Goal: Communication & Community: Answer question/provide support

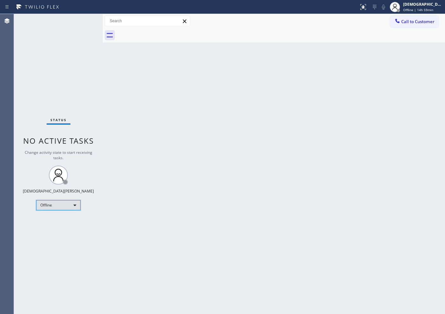
click at [60, 206] on div "Offline" at bounding box center [58, 205] width 44 height 10
click at [60, 225] on li "Available" at bounding box center [57, 222] width 43 height 8
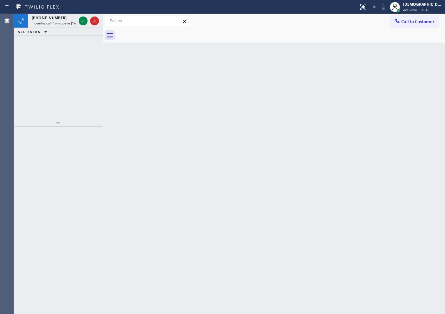
click at [29, 76] on div "[PHONE_NUMBER] Incoming call from queue [Test] All ALL TASKS ALL TASKS ACTIVE T…" at bounding box center [58, 66] width 89 height 105
click at [82, 20] on icon at bounding box center [83, 21] width 8 height 8
click at [83, 20] on icon at bounding box center [83, 21] width 8 height 8
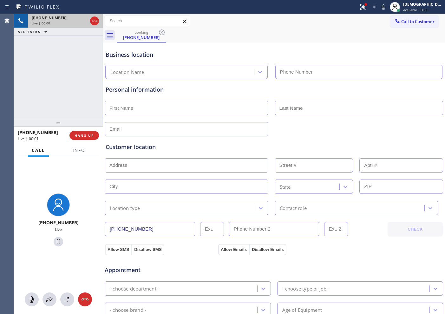
type input "[PHONE_NUMBER]"
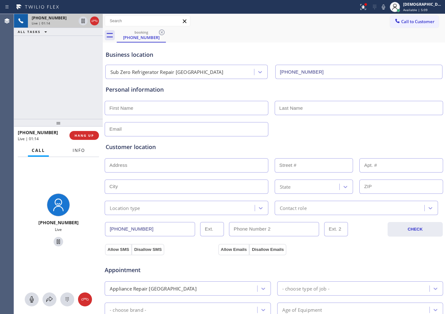
click at [73, 150] on span "Info" at bounding box center [79, 151] width 12 height 6
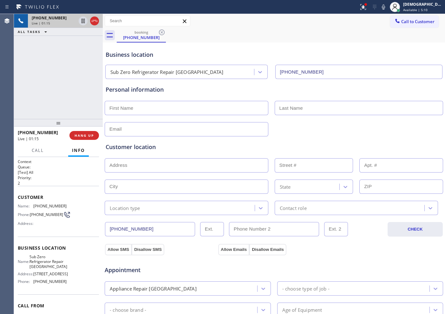
scroll to position [37, 0]
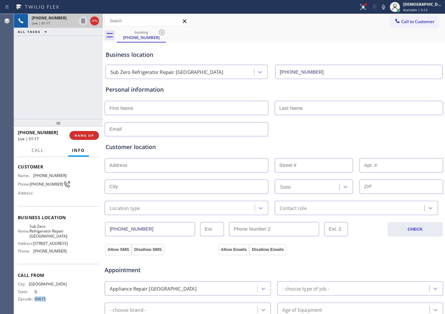
drag, startPoint x: 48, startPoint y: 299, endPoint x: 34, endPoint y: 300, distance: 14.0
click at [35, 251] on span "60615" at bounding box center [51, 299] width 32 height 5
copy span "60615"
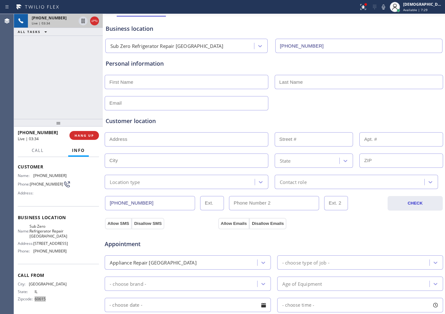
scroll to position [40, 0]
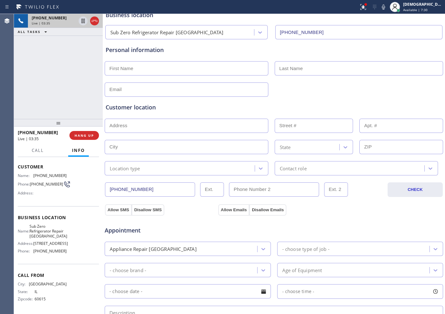
drag, startPoint x: 146, startPoint y: 190, endPoint x: 94, endPoint y: 192, distance: 52.4
click at [94, 192] on div "[PHONE_NUMBER] Live | 03:35 ALL TASKS ALL TASKS ACTIVE TASKS TASKS IN WRAP UP […" at bounding box center [229, 164] width 431 height 300
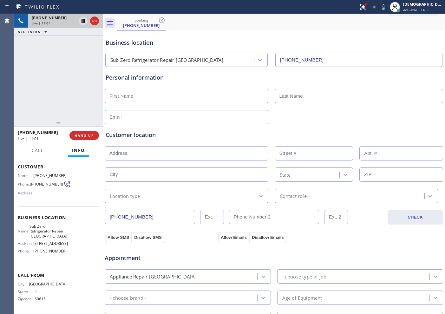
scroll to position [0, 0]
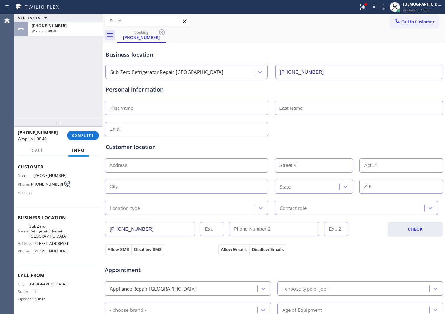
click at [141, 104] on input "text" at bounding box center [187, 108] width 164 height 14
paste input "[PERSON_NAME]"
type input "[PERSON_NAME]"
click at [316, 105] on input "text" at bounding box center [359, 108] width 169 height 14
paste input "[PERSON_NAME]"
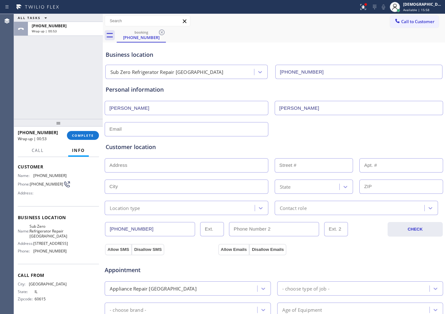
type input "[PERSON_NAME]"
click at [136, 133] on input "text" at bounding box center [187, 129] width 164 height 14
paste input "[EMAIL_ADDRESS][DOMAIN_NAME]"
type input "[EMAIL_ADDRESS][DOMAIN_NAME]"
click at [172, 148] on div "Customer location" at bounding box center [274, 147] width 337 height 9
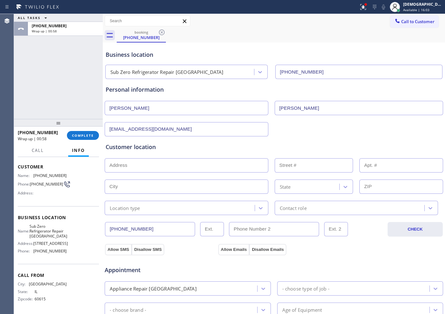
scroll to position [79, 0]
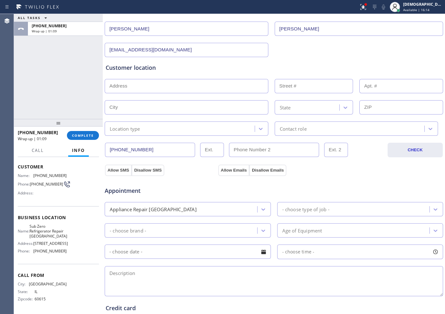
click at [159, 88] on input "text" at bounding box center [187, 86] width 164 height 14
paste input "[STREET_ADDRESS][PERSON_NAME]"
type input "[STREET_ADDRESS][PERSON_NAME]"
type input "823"
type input "[GEOGRAPHIC_DATA]"
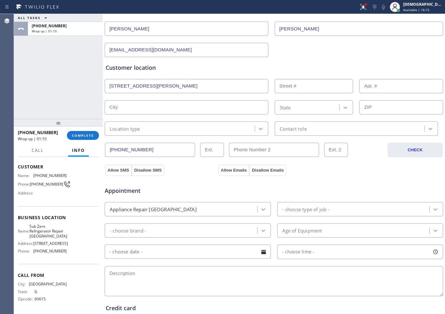
type input "60657"
click at [182, 129] on div "Location type" at bounding box center [181, 128] width 148 height 11
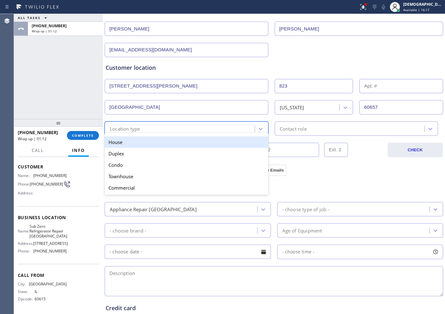
click at [179, 143] on div "House" at bounding box center [187, 141] width 164 height 11
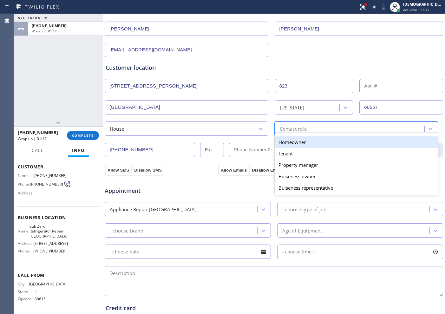
click at [294, 126] on div "Contact role" at bounding box center [293, 128] width 27 height 7
drag, startPoint x: 292, startPoint y: 142, endPoint x: 205, endPoint y: 163, distance: 89.7
click at [292, 142] on div "Homeowner" at bounding box center [357, 141] width 164 height 11
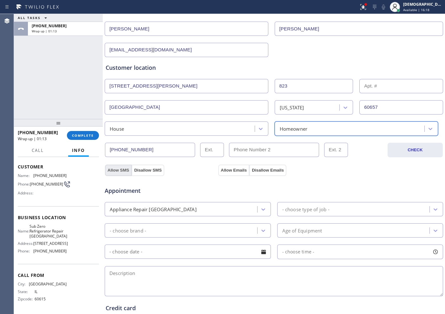
click at [118, 169] on button "Allow SMS" at bounding box center [118, 170] width 27 height 11
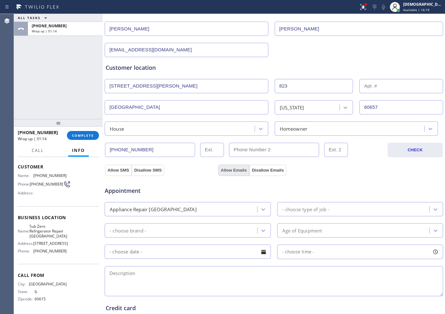
click at [218, 168] on button "Allow Emails" at bounding box center [233, 170] width 31 height 11
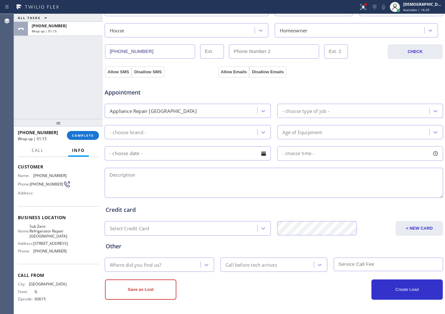
click at [209, 117] on div "Appliance Repair [GEOGRAPHIC_DATA]" at bounding box center [188, 111] width 166 height 14
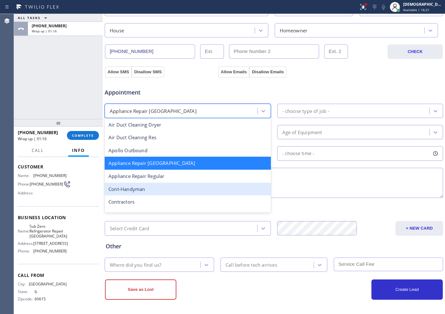
scroll to position [80, 0]
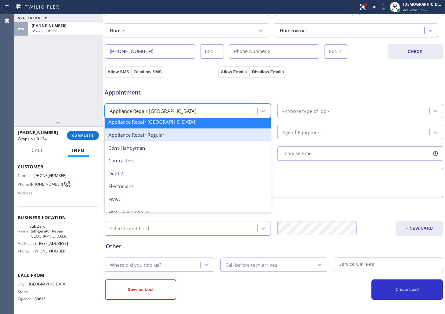
click at [194, 138] on div "Appliance Repair Regular" at bounding box center [188, 135] width 166 height 13
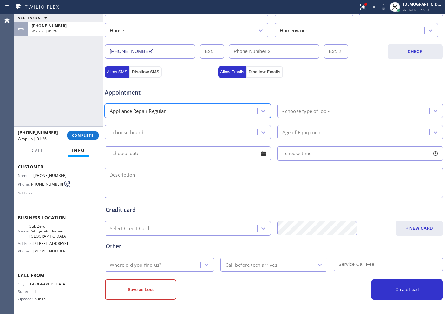
click at [224, 110] on div "Appliance Repair Regular" at bounding box center [182, 110] width 151 height 11
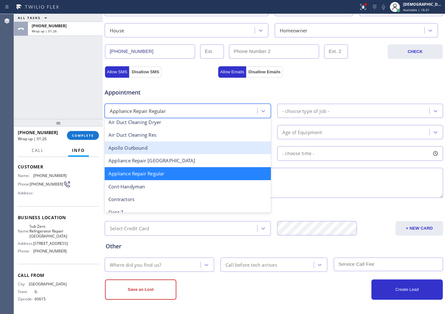
scroll to position [53, 0]
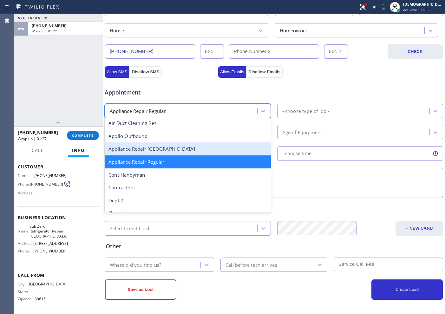
click at [183, 149] on div "Appliance Repair [GEOGRAPHIC_DATA]" at bounding box center [188, 148] width 166 height 13
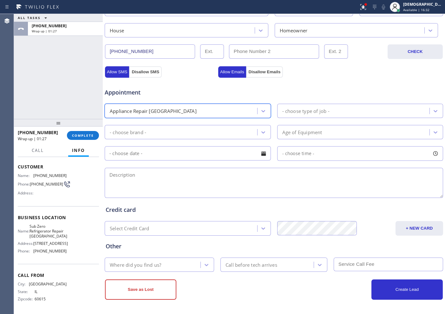
click at [301, 111] on div "- choose type of job -" at bounding box center [305, 110] width 47 height 7
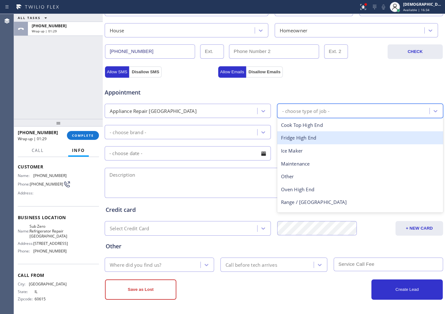
click at [308, 137] on div "Fridge High End" at bounding box center [360, 137] width 166 height 13
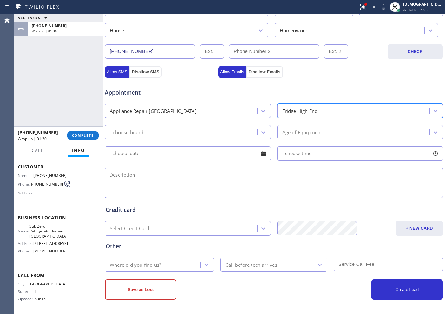
click at [192, 135] on div "- choose brand -" at bounding box center [182, 132] width 151 height 11
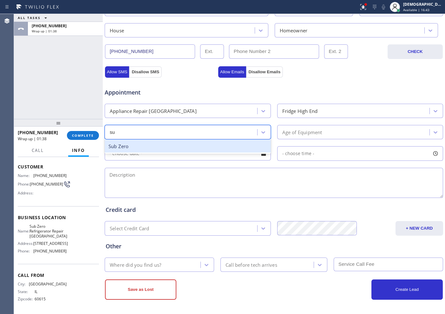
type input "sub"
click at [217, 151] on div "Sub Zero" at bounding box center [188, 146] width 166 height 13
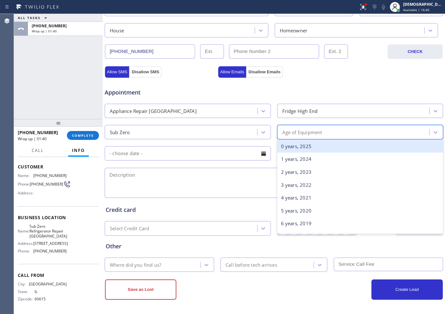
click at [291, 135] on div "Age of Equipment" at bounding box center [302, 132] width 40 height 7
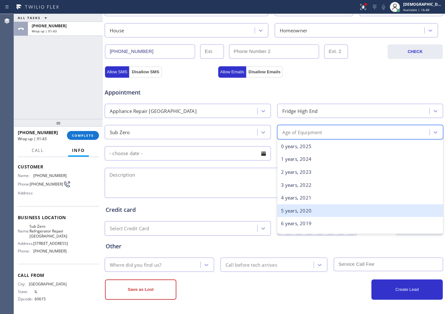
click at [317, 205] on div "5 years, 2020" at bounding box center [360, 210] width 166 height 13
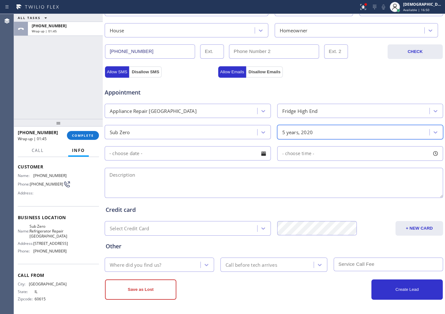
click at [195, 159] on input "text" at bounding box center [188, 153] width 166 height 14
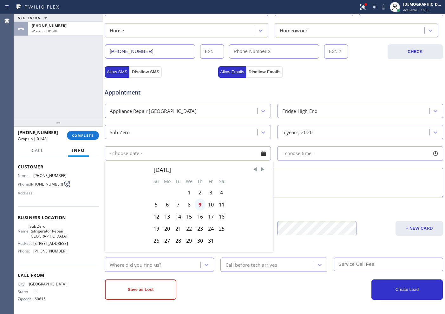
click at [196, 206] on div "9" at bounding box center [200, 205] width 11 height 12
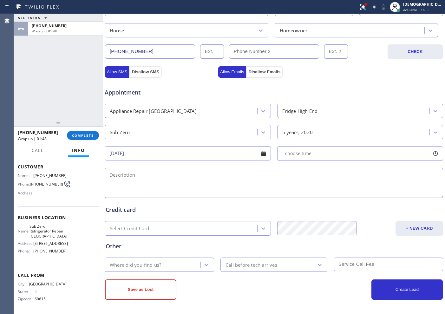
type input "[DATE]"
click at [287, 153] on span "- choose time -" at bounding box center [298, 153] width 32 height 6
drag, startPoint x: 280, startPoint y: 191, endPoint x: 362, endPoint y: 188, distance: 81.9
click at [356, 188] on div at bounding box center [367, 192] width 8 height 13
drag, startPoint x: 363, startPoint y: 190, endPoint x: 394, endPoint y: 187, distance: 31.3
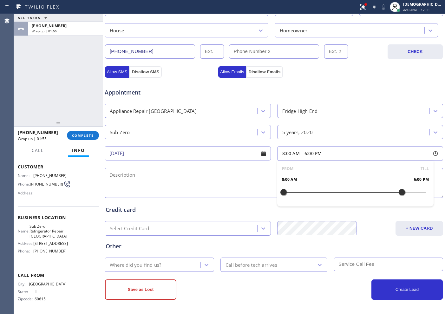
click at [356, 187] on div at bounding box center [402, 192] width 8 height 13
drag, startPoint x: 280, startPoint y: 191, endPoint x: 363, endPoint y: 206, distance: 84.5
click at [356, 206] on div "FROM TILL 3:00 PM 6:00 PM" at bounding box center [355, 184] width 157 height 46
click at [188, 183] on textarea at bounding box center [274, 183] width 339 height 30
click at [174, 175] on textarea "3-6 /" at bounding box center [274, 183] width 339 height 30
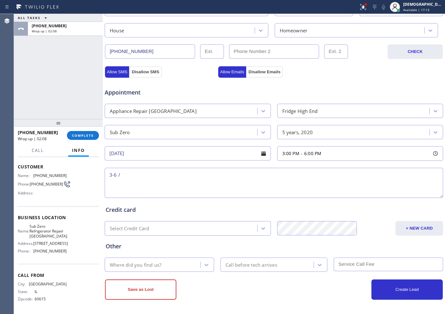
paste textarea "subzero / Fridge / the freezer part is not cooling and ice maker is not working…"
click at [356, 180] on textarea "3-6 / subzero / Fridge / the freezer part is not cooling and ice maker is not w…" at bounding box center [274, 183] width 339 height 30
paste textarea "Wolf range / /burner has low heat / / 2020"
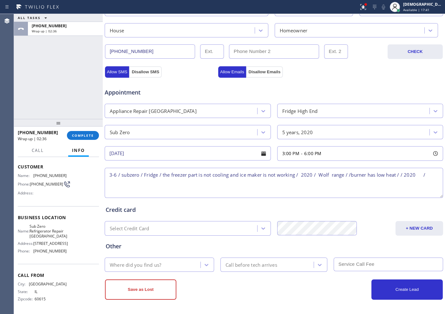
click at [356, 179] on textarea "3-6 / subzero / Fridge / the freezer part is not cooling and ice maker is not w…" at bounding box center [274, 183] width 339 height 30
click at [356, 177] on textarea "3-6 / subzero / Fridge / the freezer part is not cooling and ice maker is not w…" at bounding box center [274, 183] width 339 height 30
paste textarea "GE / / wine fridge / 2020 / over frosting /"
click at [237, 183] on textarea "3-6 / subzero / Fridge / the freezer part is not cooling and ice maker is not w…" at bounding box center [274, 183] width 339 height 30
paste textarea "[STREET_ADDRESS][PERSON_NAME]"
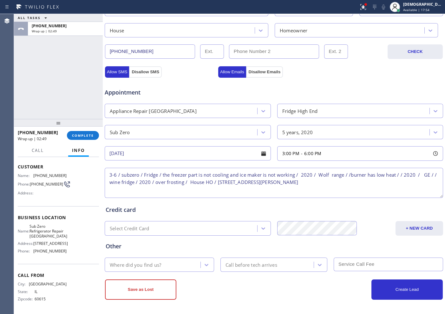
click at [261, 182] on textarea "3-6 / subzero / Fridge / the freezer part is not cooling and ice maker is not w…" at bounding box center [274, 183] width 339 height 30
drag, startPoint x: 62, startPoint y: 235, endPoint x: 36, endPoint y: 223, distance: 28.7
click at [36, 224] on div "Name: Sub Zero Refrigerator Repair [GEOGRAPHIC_DATA] Address: [STREET_ADDRESS] …" at bounding box center [42, 240] width 49 height 32
click at [67, 224] on div "Name: Sub Zero Refrigerator Repair [GEOGRAPHIC_DATA] Address: [STREET_ADDRESS] …" at bounding box center [58, 240] width 81 height 32
drag, startPoint x: 63, startPoint y: 231, endPoint x: 34, endPoint y: 220, distance: 31.3
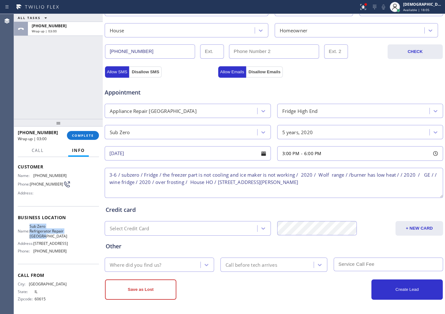
click at [34, 224] on div "Name: Sub Zero Refrigerator Repair [GEOGRAPHIC_DATA] Address: [STREET_ADDRESS] …" at bounding box center [58, 240] width 81 height 32
copy span "Sub Zero Refrigerator Repair [GEOGRAPHIC_DATA]"
click at [318, 184] on textarea "3-6 / subzero / Fridge / the freezer part is not cooling and ice maker is not w…" at bounding box center [274, 183] width 339 height 30
paste textarea "Sub Zero Refrigerator Repair [GEOGRAPHIC_DATA]"
click at [356, 186] on textarea "3-6 / subzero / Fridge / the freezer part is not cooling and ice maker is not w…" at bounding box center [274, 183] width 339 height 30
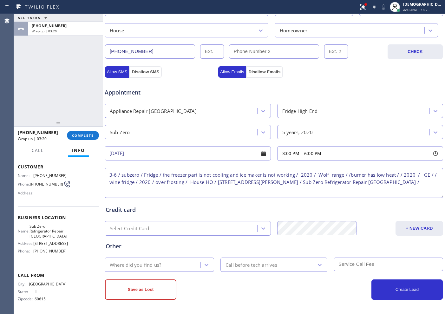
paste textarea "Please call customer 30 minutes prior to arrival"
click at [122, 177] on textarea "3-6 / subzero / Fridge / the freezer part is not cooling and ice maker is not w…" at bounding box center [274, 183] width 339 height 30
type textarea "3-6 / $75 subzero / Fridge / the freezer part is not cooling and ice maker is n…"
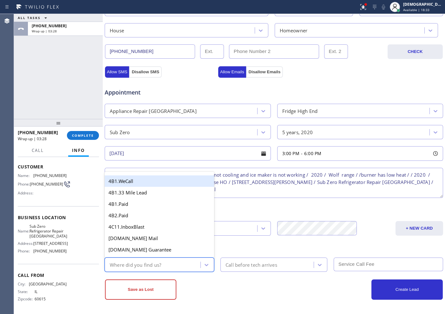
click at [163, 251] on div "Where did you find us?" at bounding box center [154, 264] width 94 height 11
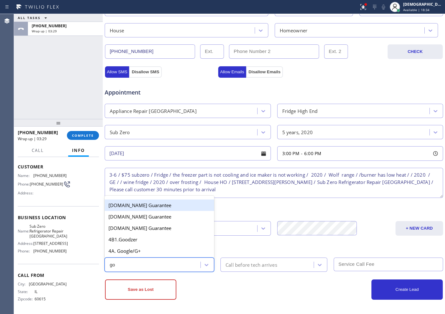
type input "goo"
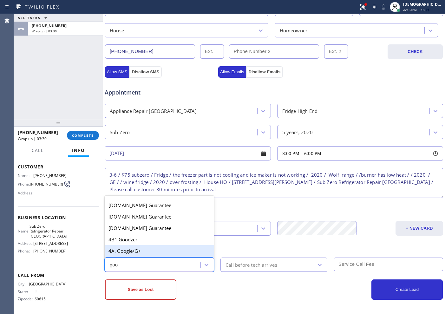
click at [157, 251] on div "4A. Google/G+" at bounding box center [159, 250] width 109 height 11
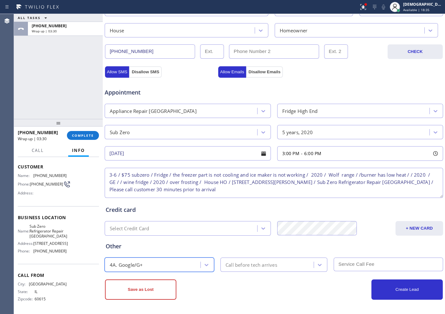
click at [241, 251] on div "Call before tech arrives" at bounding box center [267, 264] width 91 height 11
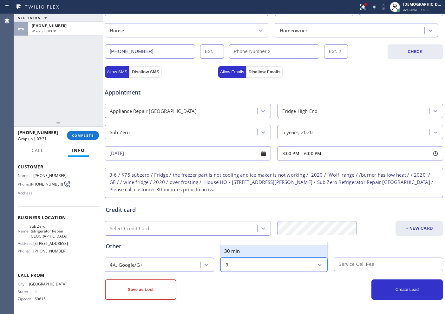
type input "30"
click at [249, 251] on div "30 min" at bounding box center [274, 250] width 107 height 11
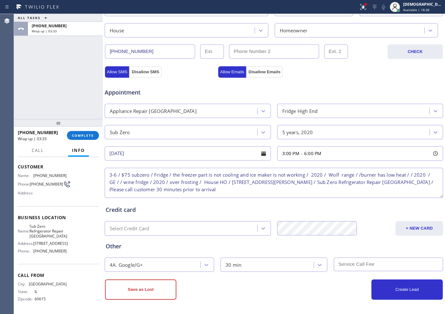
click at [340, 251] on input "text" at bounding box center [388, 265] width 109 height 14
type input "75"
click at [348, 250] on div "Other" at bounding box center [274, 246] width 337 height 9
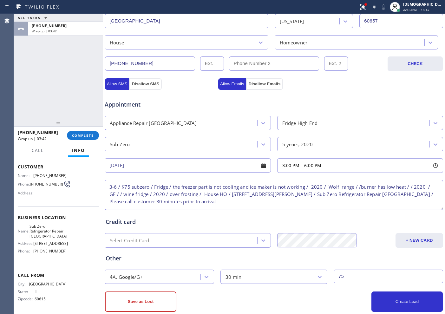
scroll to position [178, 0]
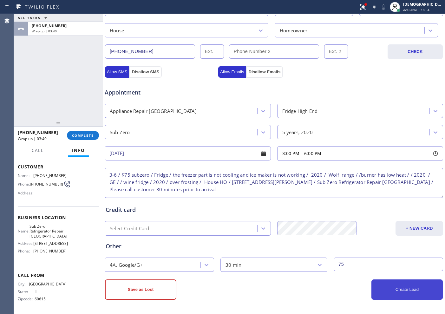
click at [356, 251] on button "Create Lead" at bounding box center [407, 290] width 71 height 20
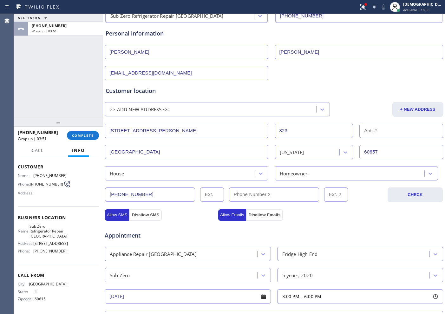
scroll to position [41, 0]
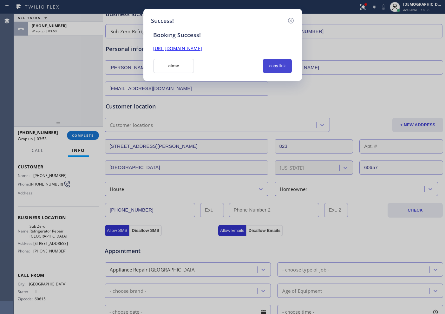
click at [278, 68] on button "copy link" at bounding box center [277, 66] width 29 height 15
click at [259, 53] on div "Booking Success! [URL][DOMAIN_NAME] close copied!" at bounding box center [222, 49] width 143 height 48
click at [257, 51] on div "[URL][DOMAIN_NAME]" at bounding box center [222, 48] width 147 height 7
click at [202, 49] on link "[URL][DOMAIN_NAME]" at bounding box center [177, 48] width 49 height 6
click at [178, 62] on button "close" at bounding box center [173, 66] width 41 height 15
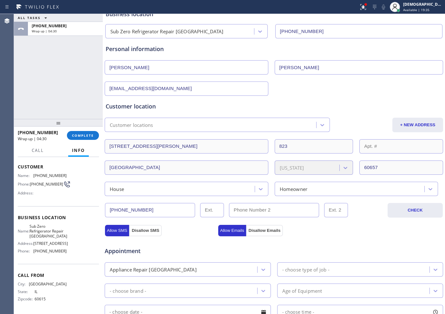
drag, startPoint x: 379, startPoint y: 20, endPoint x: 382, endPoint y: 20, distance: 3.5
click at [356, 20] on div "Business location Sub Zero Refrigerator Repair [GEOGRAPHIC_DATA] [PHONE_NUMBER]" at bounding box center [273, 20] width 339 height 35
click at [356, 10] on span "Available | 19:37" at bounding box center [416, 10] width 26 height 4
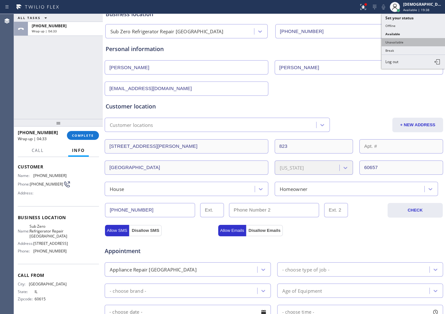
click at [356, 38] on button "Unavailable" at bounding box center [413, 42] width 63 height 8
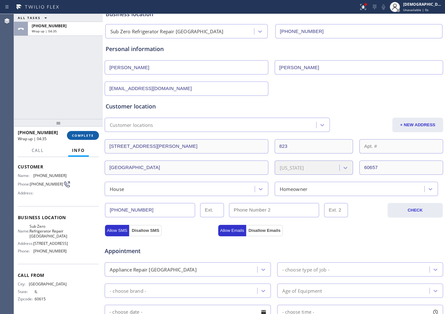
click at [92, 134] on span "COMPLETE" at bounding box center [83, 135] width 22 height 4
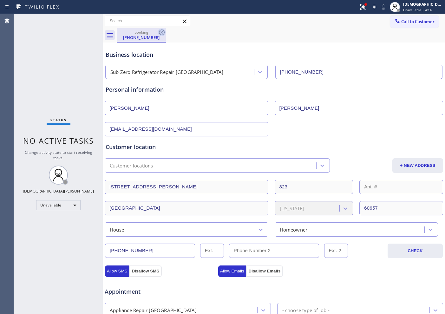
click at [164, 32] on icon at bounding box center [162, 33] width 8 height 8
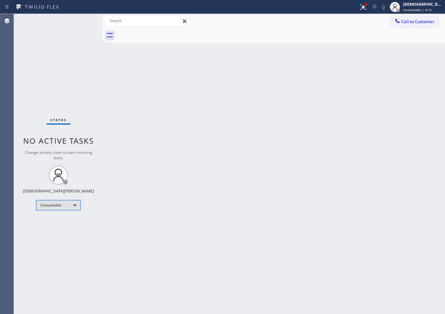
click at [68, 208] on div "Unavailable" at bounding box center [58, 205] width 44 height 10
click at [60, 222] on li "Available" at bounding box center [57, 222] width 43 height 8
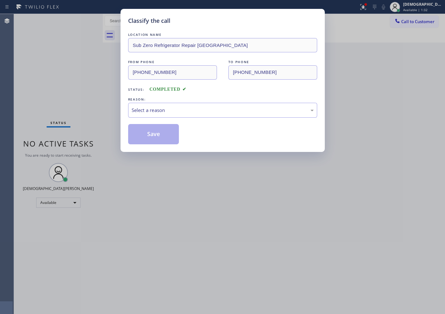
click at [15, 62] on div "Classify the call LOCATION NAME Sub Zero Refrigerator Repair [GEOGRAPHIC_DATA] …" at bounding box center [222, 157] width 445 height 314
click at [166, 108] on div "Select a reason" at bounding box center [223, 110] width 182 height 7
click at [151, 132] on button "Save" at bounding box center [153, 134] width 51 height 20
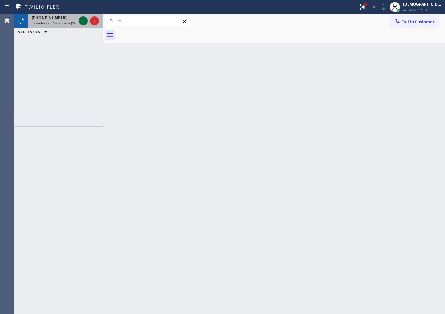
click at [82, 19] on icon at bounding box center [83, 21] width 8 height 8
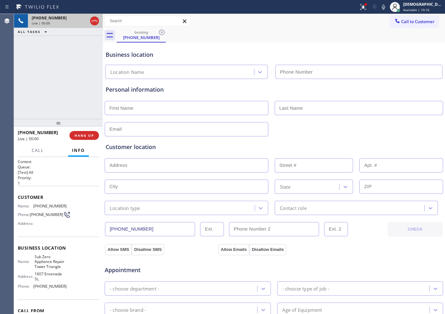
type input "[PHONE_NUMBER]"
click at [96, 23] on icon at bounding box center [95, 21] width 8 height 8
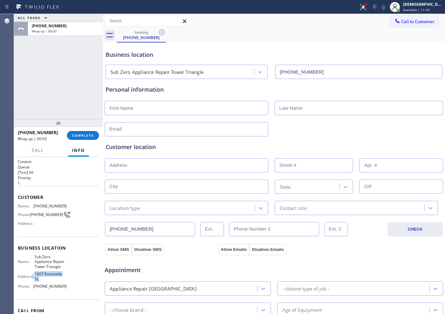
drag, startPoint x: 43, startPoint y: 284, endPoint x: 32, endPoint y: 281, distance: 11.8
click at [32, 251] on div "Address: [GEOGRAPHIC_DATA]," at bounding box center [42, 277] width 49 height 10
click at [65, 251] on div "Name: Sub Zero Appliance Repair Tower Triangle Address: [GEOGRAPHIC_DATA] Phone…" at bounding box center [58, 272] width 81 height 37
drag, startPoint x: 47, startPoint y: 286, endPoint x: 33, endPoint y: 280, distance: 14.4
click at [35, 251] on span "1607 Ensenada St," at bounding box center [51, 277] width 32 height 10
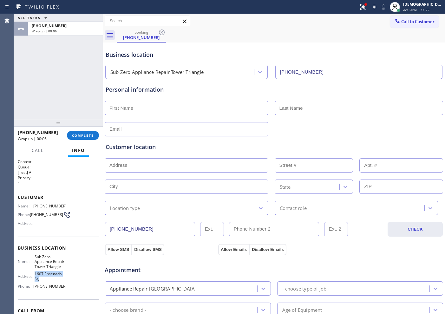
copy span "1607 Ensenada St,"
click at [80, 136] on span "COMPLETE" at bounding box center [83, 135] width 22 height 4
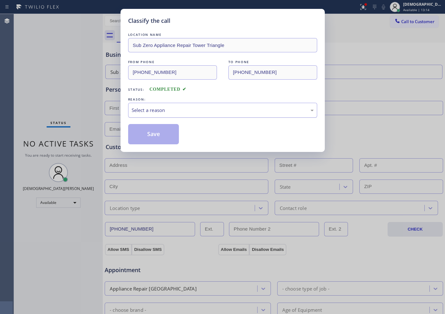
click at [148, 116] on div "Select a reason" at bounding box center [222, 110] width 189 height 15
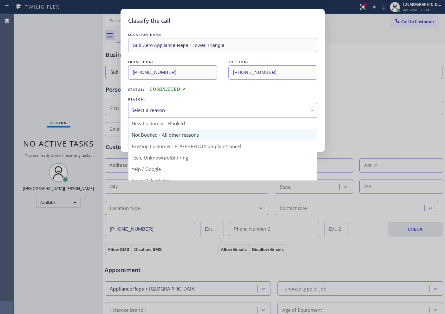
click at [147, 132] on button "Save" at bounding box center [153, 134] width 51 height 20
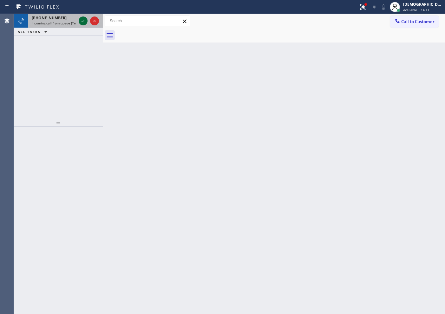
click at [82, 18] on icon at bounding box center [83, 21] width 8 height 8
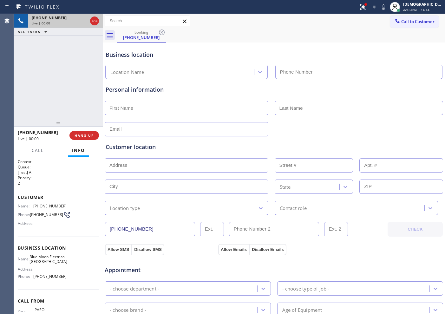
type input "[PHONE_NUMBER]"
click at [95, 20] on icon at bounding box center [95, 21] width 8 height 8
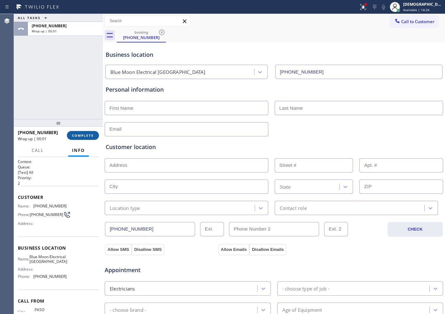
click at [93, 131] on button "COMPLETE" at bounding box center [83, 135] width 32 height 9
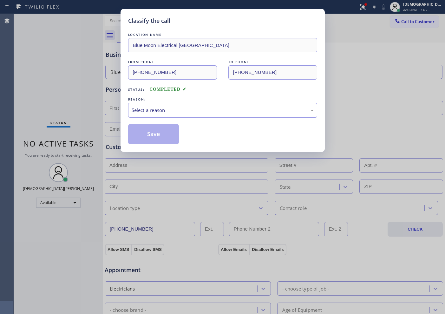
click at [163, 113] on div "Select a reason" at bounding box center [223, 110] width 182 height 7
click at [158, 132] on button "Save" at bounding box center [153, 134] width 51 height 20
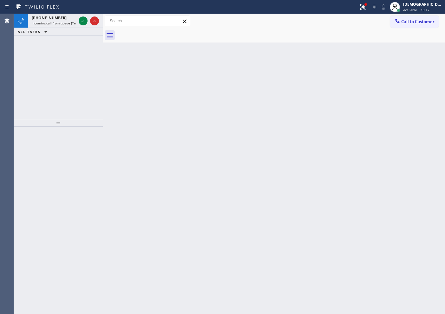
click at [46, 64] on div "[PHONE_NUMBER] Incoming call from queue [Test] All ALL TASKS ALL TASKS ACTIVE T…" at bounding box center [58, 66] width 89 height 105
click at [87, 24] on icon at bounding box center [83, 21] width 8 height 8
click at [81, 21] on icon at bounding box center [83, 21] width 8 height 8
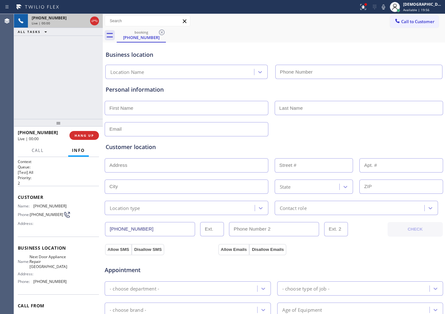
type input "[PHONE_NUMBER]"
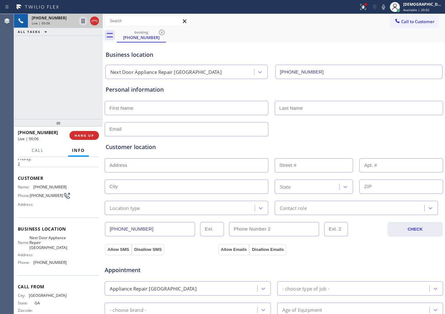
scroll to position [37, 0]
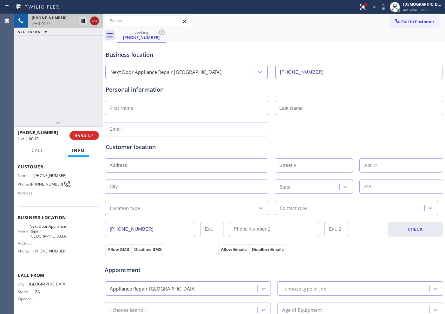
click at [94, 21] on icon at bounding box center [95, 21] width 6 height 2
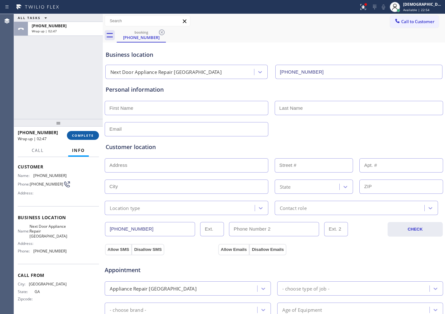
click at [80, 135] on span "COMPLETE" at bounding box center [83, 135] width 22 height 4
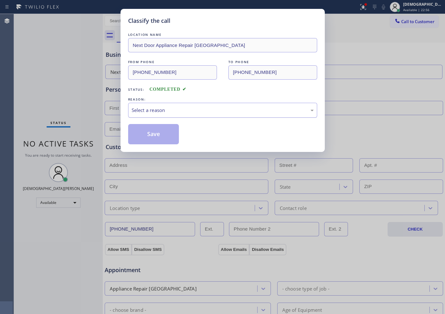
click at [183, 109] on div "Select a reason" at bounding box center [223, 110] width 182 height 7
click at [164, 130] on button "Save" at bounding box center [153, 134] width 51 height 20
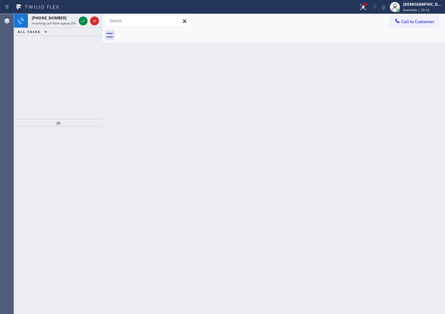
click at [178, 116] on div "Back to Dashboard Change Sender ID Customers Technicians Select a contact Outbo…" at bounding box center [274, 164] width 342 height 300
click at [78, 21] on div at bounding box center [88, 21] width 23 height 14
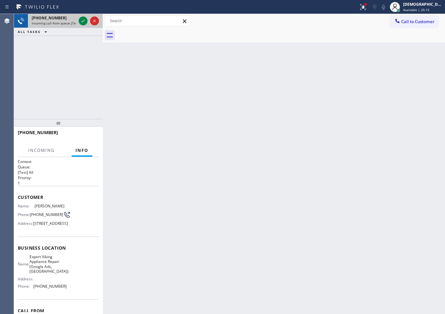
click at [78, 21] on div at bounding box center [88, 21] width 23 height 14
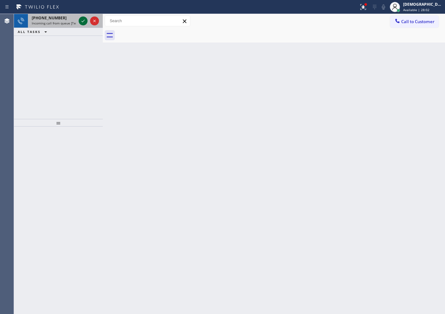
click at [84, 22] on icon at bounding box center [83, 21] width 8 height 8
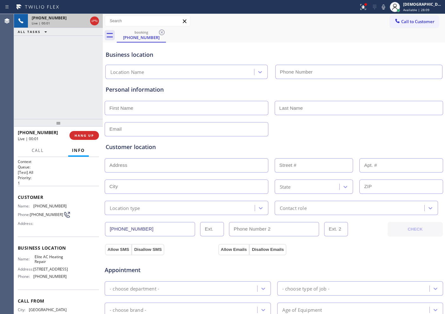
type input "[PHONE_NUMBER]"
click at [91, 22] on icon at bounding box center [95, 21] width 8 height 8
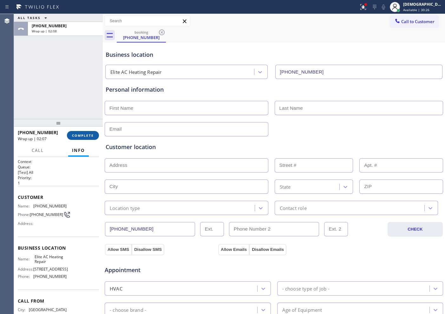
click at [80, 136] on span "COMPLETE" at bounding box center [83, 135] width 22 height 4
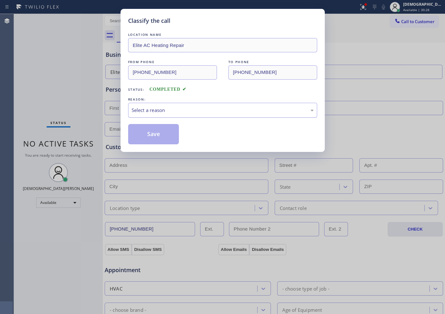
click at [198, 109] on div "Select a reason" at bounding box center [223, 110] width 182 height 7
click at [162, 132] on button "Save" at bounding box center [153, 134] width 51 height 20
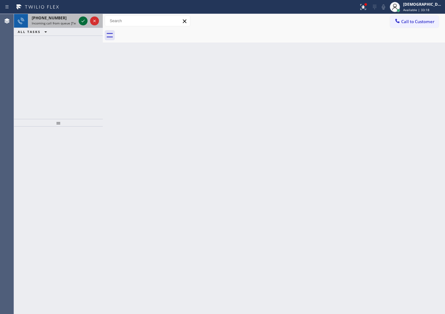
click at [84, 21] on icon at bounding box center [83, 21] width 8 height 8
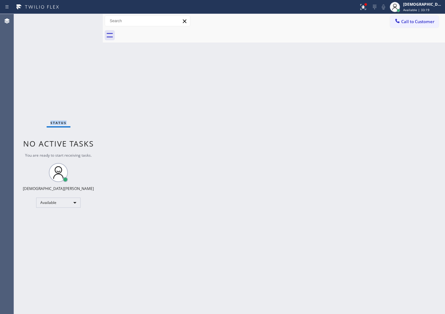
click at [84, 21] on div "Status No active tasks You are ready to start receiving tasks. Christian Cinco …" at bounding box center [58, 164] width 89 height 300
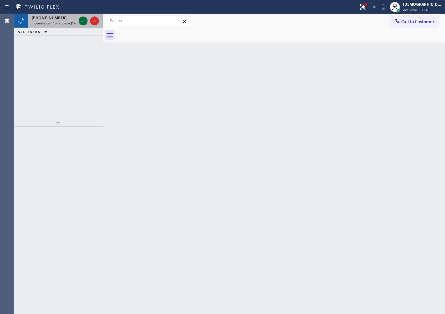
click at [81, 19] on icon at bounding box center [83, 21] width 8 height 8
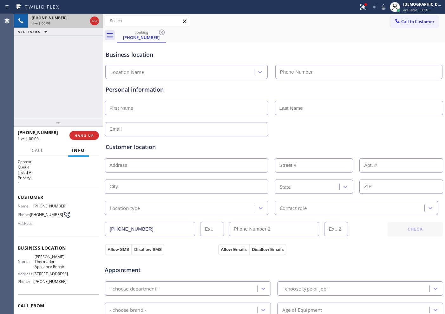
type input "[PHONE_NUMBER]"
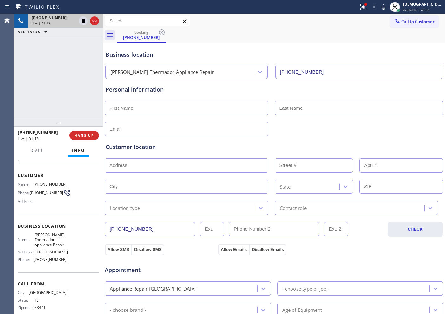
scroll to position [40, 0]
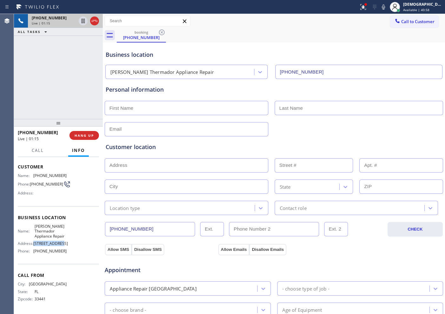
drag, startPoint x: 61, startPoint y: 241, endPoint x: 34, endPoint y: 242, distance: 27.0
click at [34, 242] on span "[STREET_ADDRESS]" at bounding box center [50, 243] width 35 height 5
copy span "[STREET_ADDRESS]"
click at [83, 23] on icon at bounding box center [83, 21] width 8 height 8
click at [82, 24] on icon at bounding box center [83, 21] width 8 height 8
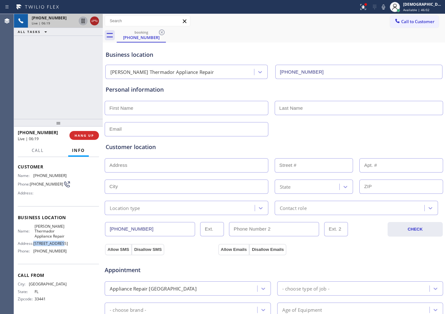
click at [94, 21] on icon at bounding box center [95, 21] width 8 height 8
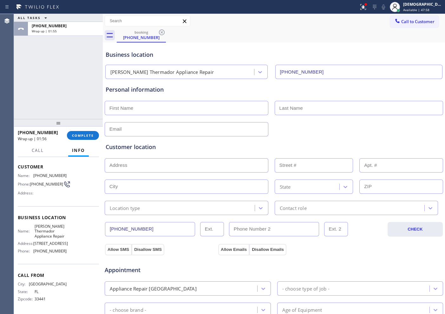
click at [30, 88] on div "ALL TASKS ALL TASKS ACTIVE TASKS TASKS IN WRAP UP [PHONE_NUMBER] Wrap up | 01:55" at bounding box center [58, 66] width 89 height 105
click at [86, 137] on span "COMPLETE" at bounding box center [83, 135] width 22 height 4
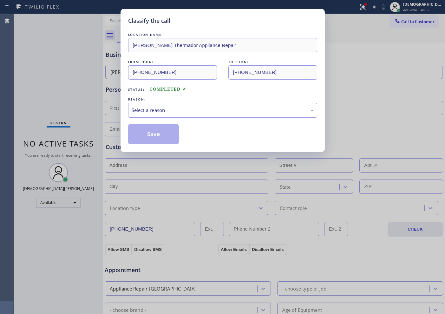
click at [186, 111] on div "Select a reason" at bounding box center [223, 110] width 182 height 7
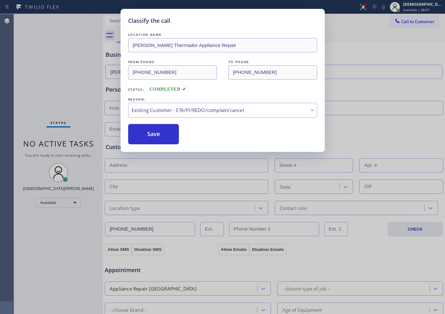
click at [158, 145] on div "Classify the call LOCATION NAME [PERSON_NAME] Appliance Repair FROM PHONE [PHON…" at bounding box center [223, 80] width 204 height 143
click at [158, 139] on button "Save" at bounding box center [153, 134] width 51 height 20
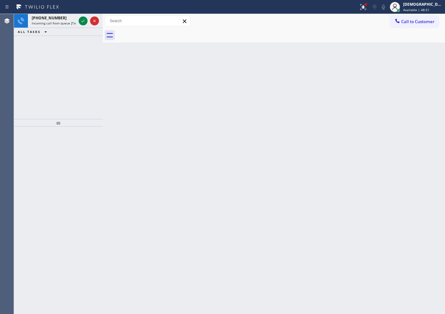
drag, startPoint x: 11, startPoint y: 63, endPoint x: 41, endPoint y: 44, distance: 36.0
click at [11, 63] on div "Agent Desktop" at bounding box center [7, 164] width 14 height 300
click at [82, 20] on icon at bounding box center [83, 21] width 8 height 8
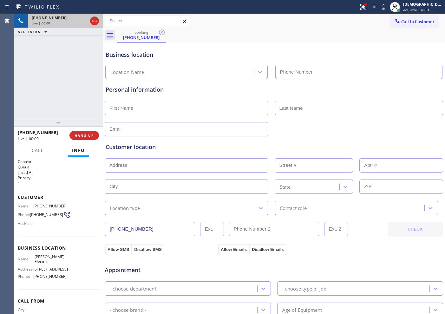
type input "[PHONE_NUMBER]"
click at [96, 21] on icon at bounding box center [95, 21] width 6 height 2
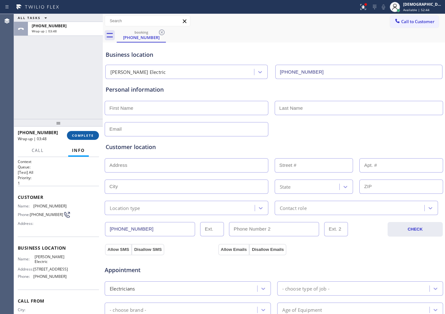
click at [79, 139] on button "COMPLETE" at bounding box center [83, 135] width 32 height 9
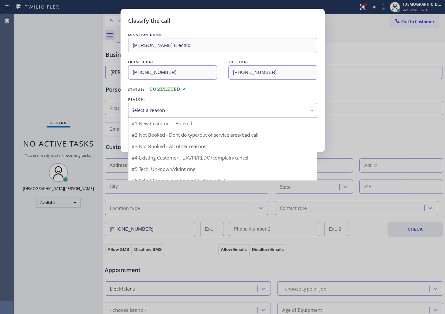
click at [138, 108] on div "Select a reason" at bounding box center [223, 110] width 182 height 7
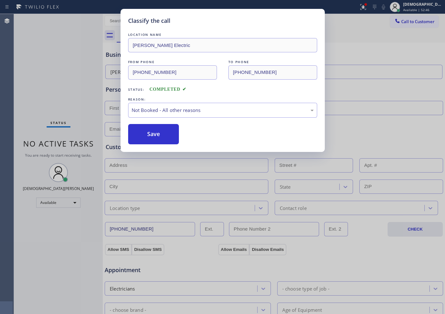
click at [135, 134] on button "Save" at bounding box center [153, 134] width 51 height 20
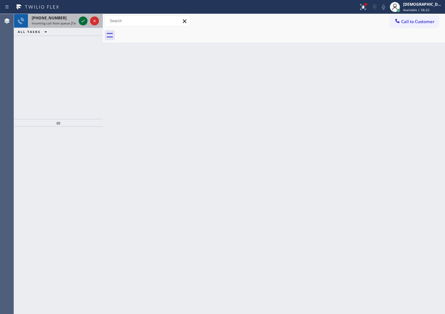
click at [82, 21] on icon at bounding box center [83, 21] width 3 height 3
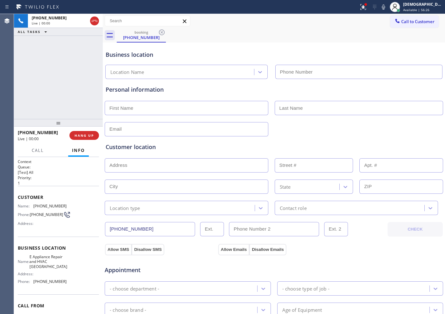
type input "[PHONE_NUMBER]"
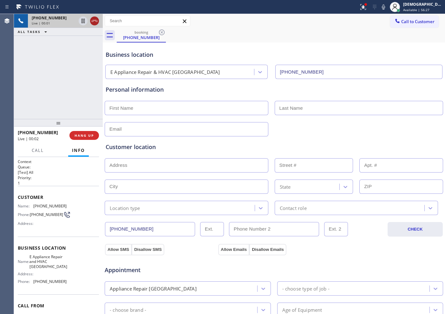
click at [95, 22] on icon at bounding box center [95, 21] width 8 height 8
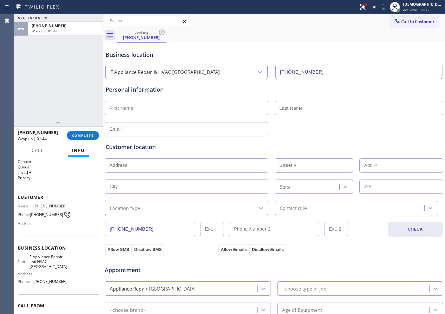
click at [87, 130] on div "[PHONE_NUMBER] Wrap up | 01:44 COMPLETE" at bounding box center [58, 135] width 81 height 16
click at [87, 137] on span "COMPLETE" at bounding box center [83, 135] width 22 height 4
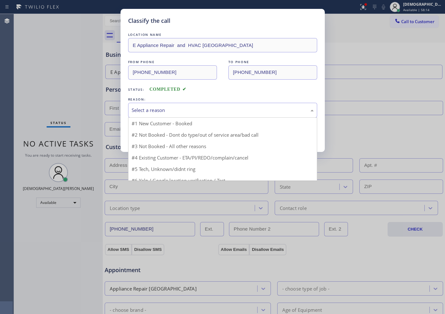
click at [160, 107] on div "Select a reason" at bounding box center [223, 110] width 182 height 7
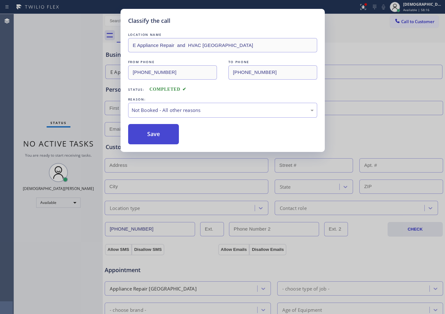
click at [158, 134] on button "Save" at bounding box center [153, 134] width 51 height 20
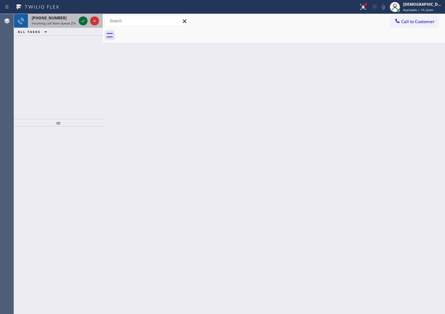
click at [81, 21] on icon at bounding box center [83, 21] width 8 height 8
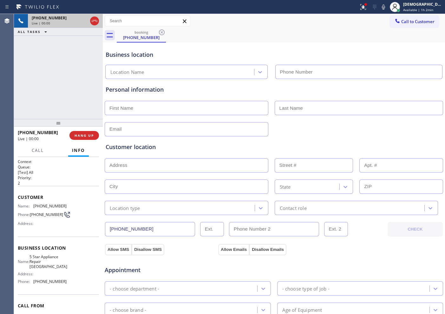
type input "[PHONE_NUMBER]"
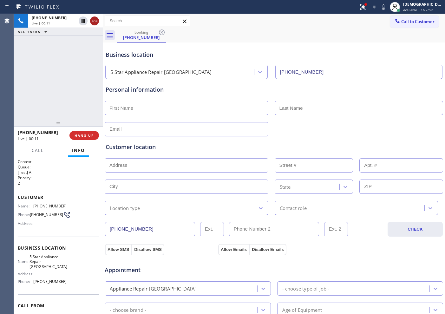
click at [93, 21] on icon at bounding box center [95, 21] width 8 height 8
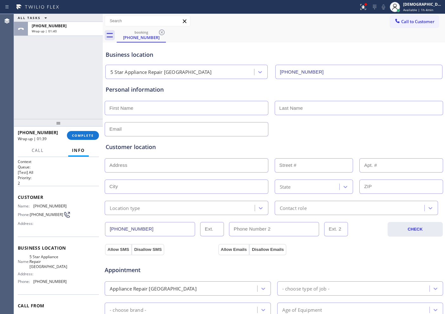
click at [38, 81] on div "ALL TASKS ALL TASKS ACTIVE TASKS TASKS IN WRAP UP [PHONE_NUMBER] Wrap up | 01:40" at bounding box center [58, 66] width 89 height 105
click at [93, 139] on button "COMPLETE" at bounding box center [83, 135] width 32 height 9
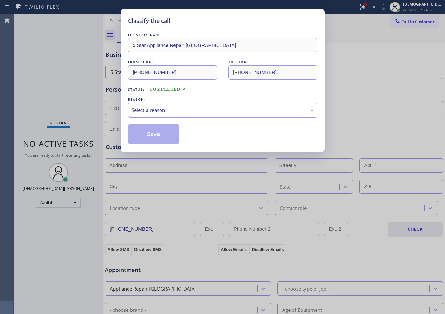
click at [156, 109] on div "Select a reason" at bounding box center [223, 110] width 182 height 7
click at [155, 130] on button "Save" at bounding box center [153, 134] width 51 height 20
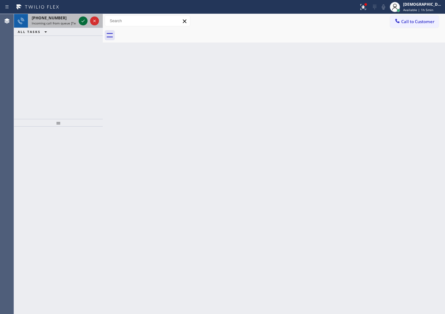
click at [83, 25] on button at bounding box center [83, 20] width 9 height 9
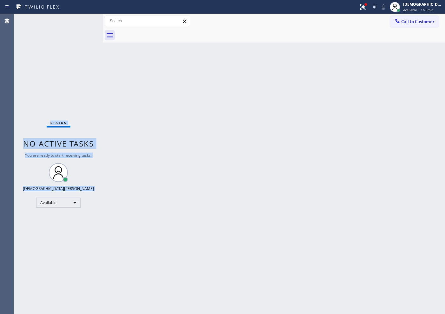
click at [83, 22] on div "Status No active tasks You are ready to start receiving tasks. Christian Cinco …" at bounding box center [58, 164] width 89 height 300
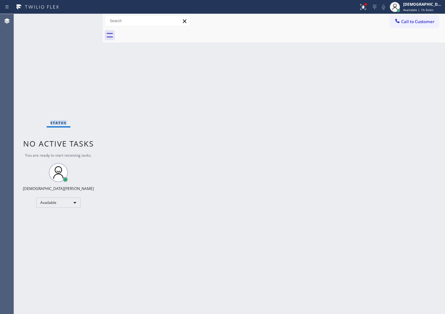
click at [83, 22] on div "Status No active tasks You are ready to start receiving tasks. Christian Cinco …" at bounding box center [58, 164] width 89 height 300
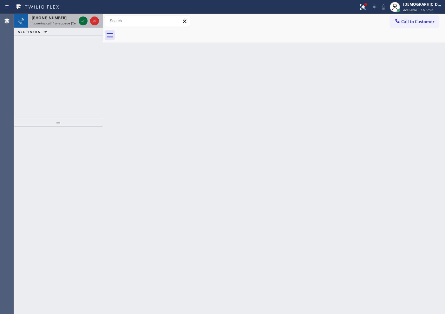
click at [83, 22] on icon at bounding box center [83, 21] width 8 height 8
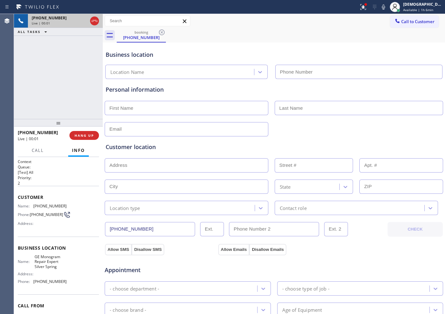
type input "[PHONE_NUMBER]"
click at [94, 20] on icon at bounding box center [95, 21] width 8 height 8
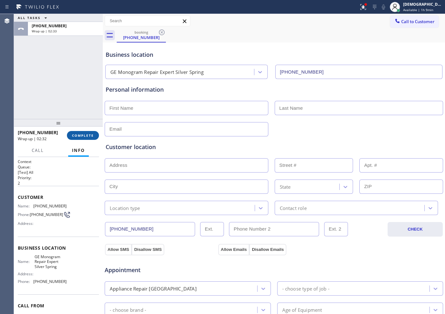
click at [90, 133] on span "COMPLETE" at bounding box center [83, 135] width 22 height 4
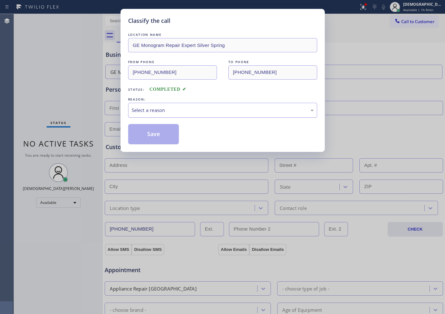
click at [193, 110] on div "Select a reason" at bounding box center [223, 110] width 182 height 7
click at [168, 132] on button "Save" at bounding box center [153, 134] width 51 height 20
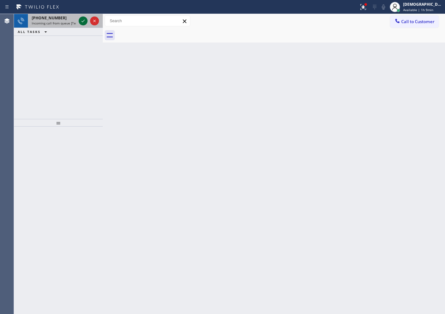
click at [85, 20] on icon at bounding box center [83, 21] width 8 height 8
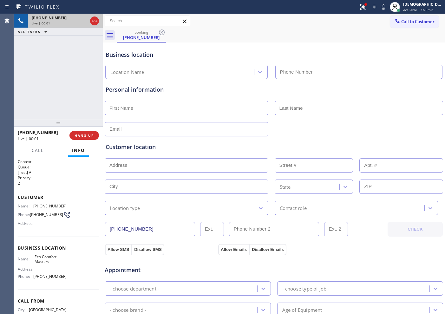
type input "[PHONE_NUMBER]"
click at [95, 21] on icon at bounding box center [95, 21] width 8 height 8
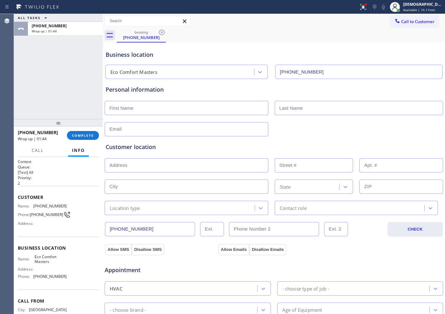
click at [82, 130] on div "[PHONE_NUMBER] Wrap up | 01:44 COMPLETE" at bounding box center [58, 135] width 81 height 16
click at [82, 135] on span "COMPLETE" at bounding box center [83, 135] width 22 height 4
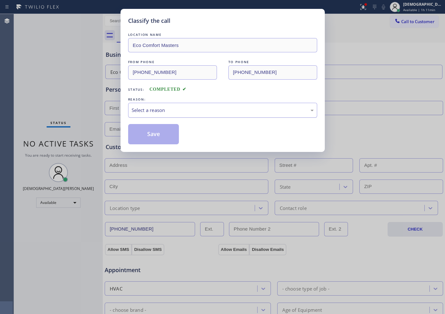
click at [154, 105] on div "Select a reason" at bounding box center [222, 110] width 189 height 15
click at [147, 133] on button "Save" at bounding box center [153, 134] width 51 height 20
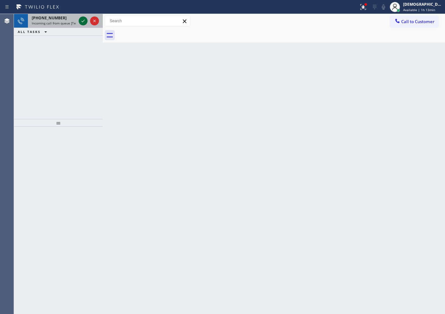
click at [86, 24] on icon at bounding box center [83, 21] width 8 height 8
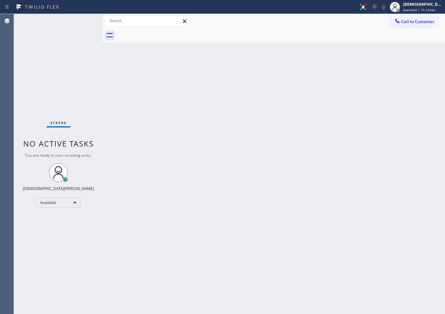
click at [82, 20] on div "Status No active tasks You are ready to start receiving tasks. Christian Cinco …" at bounding box center [58, 164] width 89 height 300
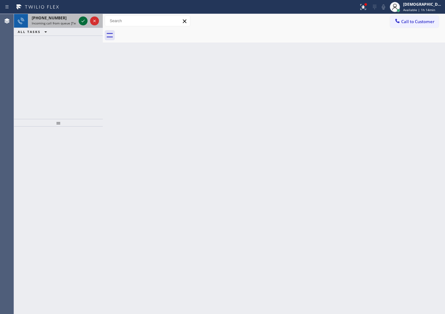
click at [83, 20] on icon at bounding box center [83, 21] width 8 height 8
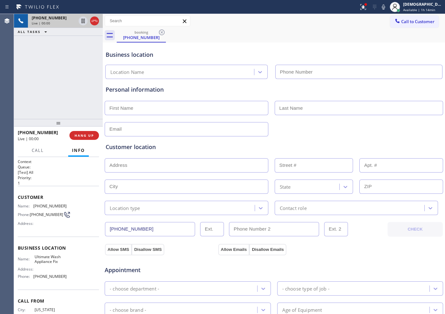
type input "[PHONE_NUMBER]"
click at [91, 18] on icon at bounding box center [95, 21] width 8 height 8
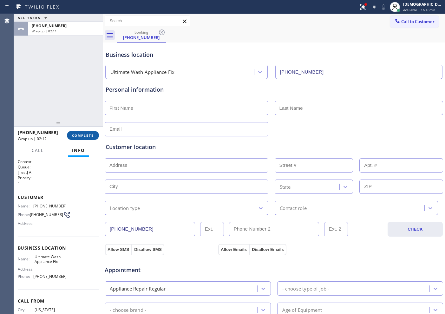
click at [82, 136] on span "COMPLETE" at bounding box center [83, 135] width 22 height 4
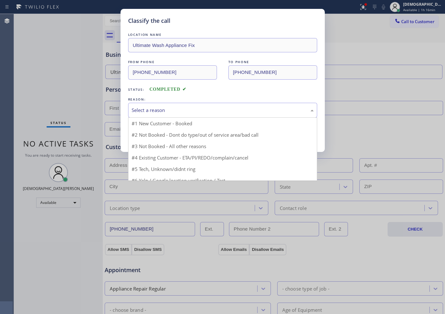
click at [168, 114] on div "Select a reason" at bounding box center [223, 110] width 182 height 7
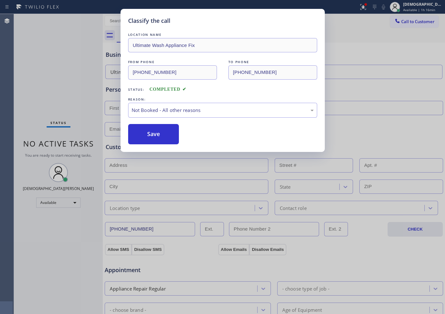
click at [167, 130] on button "Save" at bounding box center [153, 134] width 51 height 20
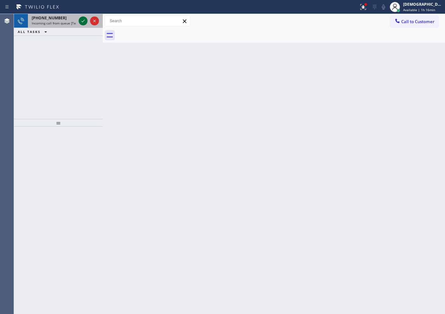
click at [81, 21] on icon at bounding box center [83, 21] width 8 height 8
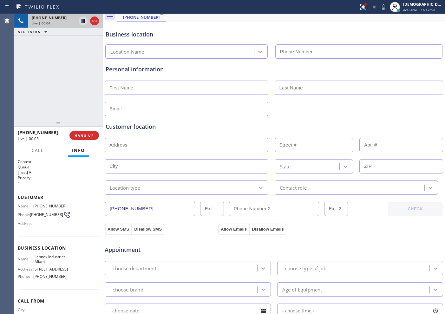
scroll to position [40, 0]
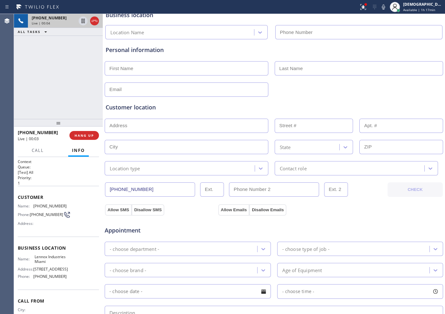
type input "[PHONE_NUMBER]"
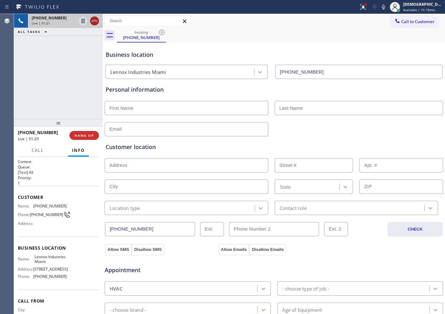
click at [92, 23] on icon at bounding box center [95, 21] width 8 height 8
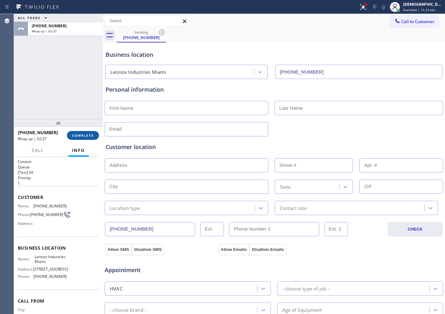
click at [81, 134] on span "COMPLETE" at bounding box center [83, 135] width 22 height 4
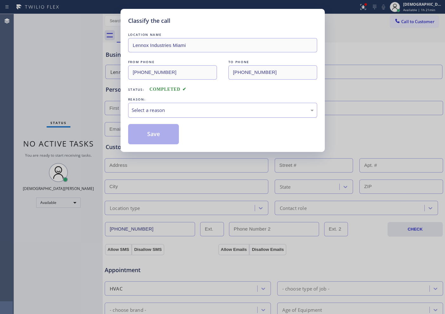
click at [183, 104] on div "Select a reason" at bounding box center [222, 110] width 189 height 15
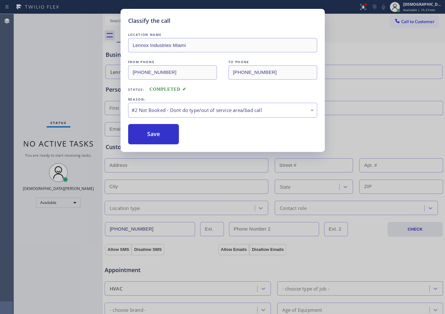
click at [172, 134] on button "Save" at bounding box center [153, 134] width 51 height 20
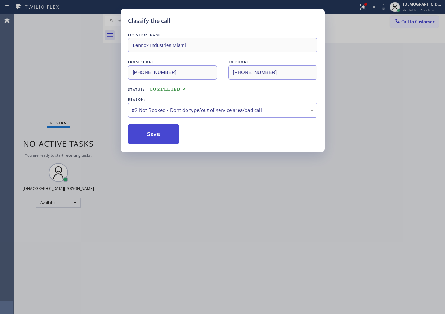
click at [172, 134] on button "Save" at bounding box center [153, 134] width 51 height 20
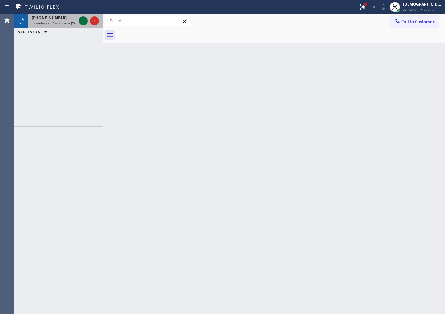
click at [82, 20] on icon at bounding box center [83, 21] width 8 height 8
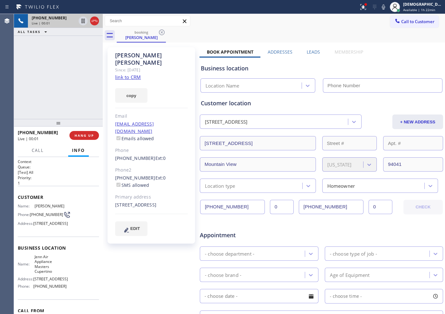
type input "[PHONE_NUMBER]"
click at [127, 74] on link "link to CRM" at bounding box center [128, 77] width 26 height 6
click at [82, 17] on icon at bounding box center [83, 21] width 8 height 8
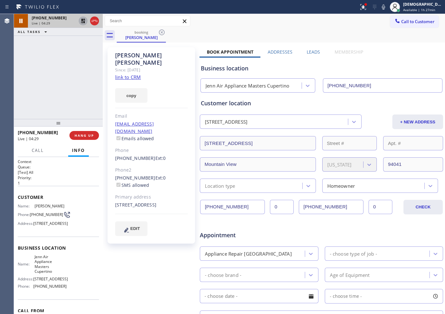
click at [81, 23] on icon at bounding box center [83, 21] width 8 height 8
click at [35, 89] on div "[PHONE_NUMBER] Live | 05:37 ALL TASKS ALL TASKS ACTIVE TASKS TASKS IN WRAP UP" at bounding box center [58, 66] width 89 height 105
click at [95, 18] on icon at bounding box center [95, 21] width 8 height 8
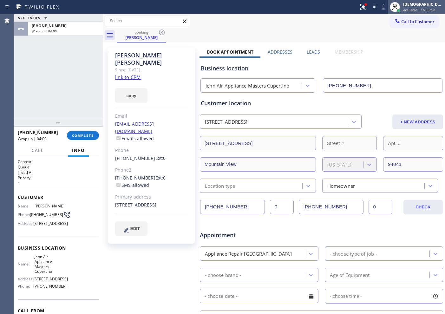
click at [356, 6] on div "[DEMOGRAPHIC_DATA][PERSON_NAME]" at bounding box center [423, 4] width 40 height 5
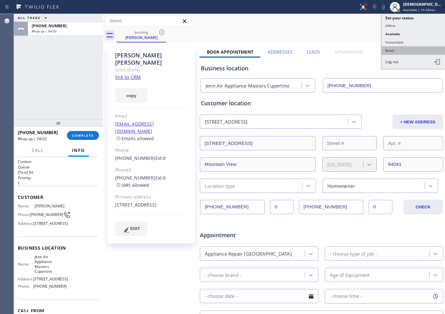
click at [356, 48] on button "Break" at bounding box center [413, 50] width 63 height 8
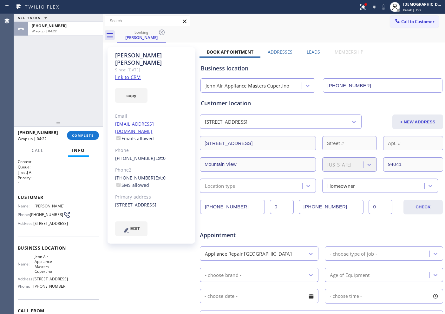
click at [25, 102] on div "ALL TASKS ALL TASKS ACTIVE TASKS TASKS IN WRAP UP [PHONE_NUMBER] Wrap up | 04:22" at bounding box center [58, 66] width 89 height 105
click at [71, 135] on button "COMPLETE" at bounding box center [83, 135] width 32 height 9
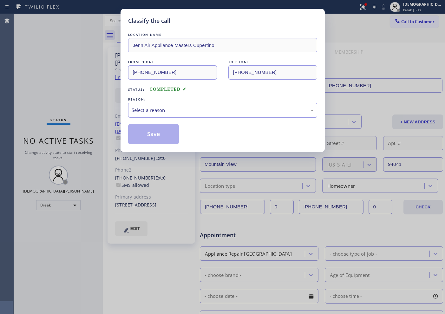
click at [183, 111] on div "Select a reason" at bounding box center [223, 110] width 182 height 7
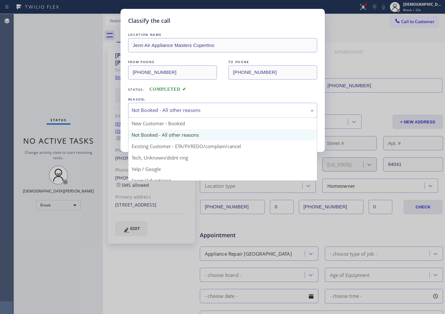
click at [182, 107] on div "Not Booked - All other reasons" at bounding box center [223, 110] width 182 height 7
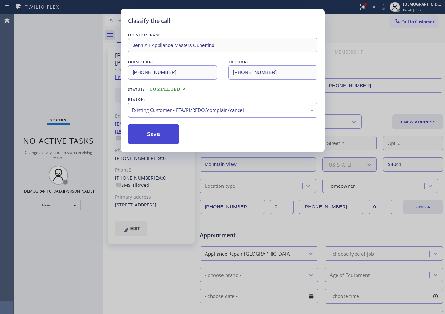
click at [163, 134] on button "Save" at bounding box center [153, 134] width 51 height 20
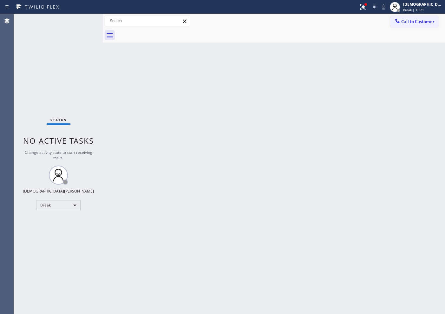
click at [49, 109] on div "Status No active tasks Change activity state to start receiving tasks. Christia…" at bounding box center [58, 164] width 89 height 300
click at [69, 206] on div "Break" at bounding box center [58, 205] width 44 height 10
click at [57, 223] on li "Available" at bounding box center [57, 222] width 43 height 8
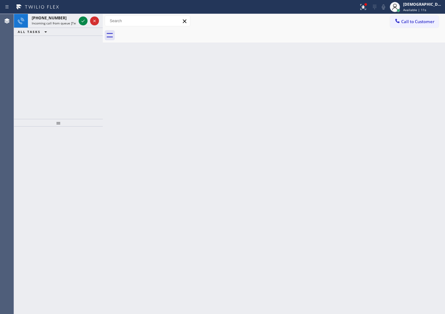
click at [34, 69] on div "[PHONE_NUMBER] Incoming call from queue [Test] All ALL TASKS ALL TASKS ACTIVE T…" at bounding box center [58, 66] width 89 height 105
click at [80, 19] on icon at bounding box center [83, 21] width 8 height 8
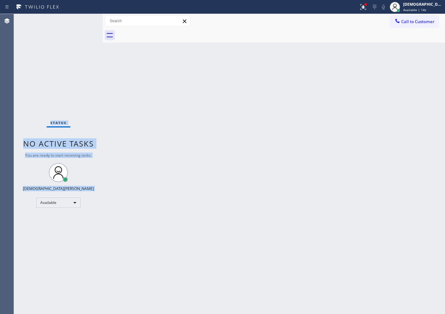
click at [80, 19] on div "Status No active tasks You are ready to start receiving tasks. Christian Cinco …" at bounding box center [58, 164] width 89 height 300
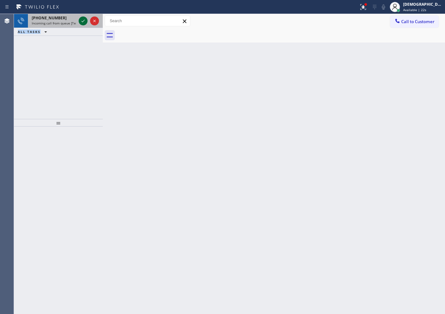
click at [83, 20] on icon at bounding box center [83, 21] width 8 height 8
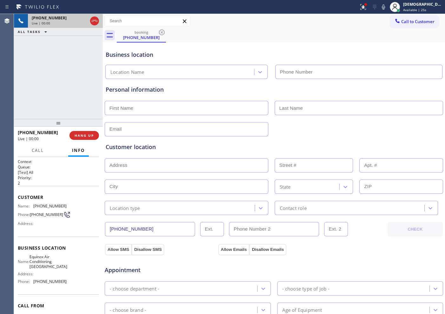
type input "[PHONE_NUMBER]"
click at [94, 22] on icon at bounding box center [95, 21] width 8 height 8
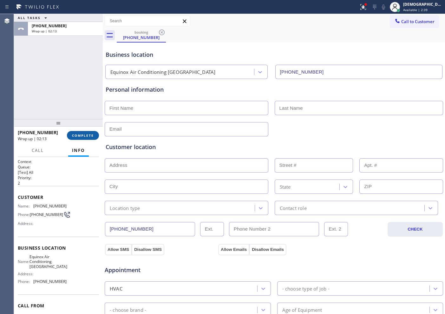
click at [77, 138] on button "COMPLETE" at bounding box center [83, 135] width 32 height 9
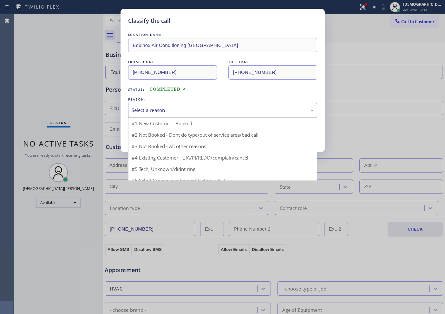
click at [149, 108] on div "Select a reason" at bounding box center [223, 110] width 182 height 7
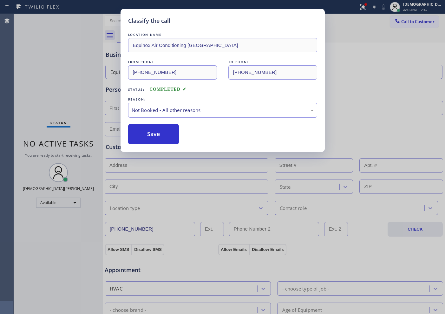
click at [146, 134] on button "Save" at bounding box center [153, 134] width 51 height 20
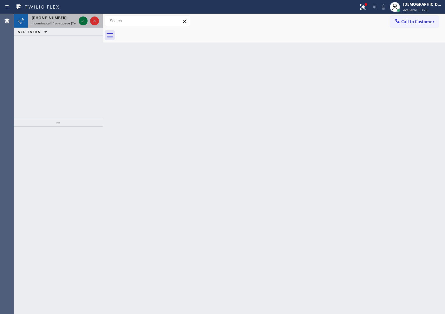
click at [82, 21] on icon at bounding box center [83, 21] width 8 height 8
click at [84, 20] on icon at bounding box center [83, 21] width 3 height 3
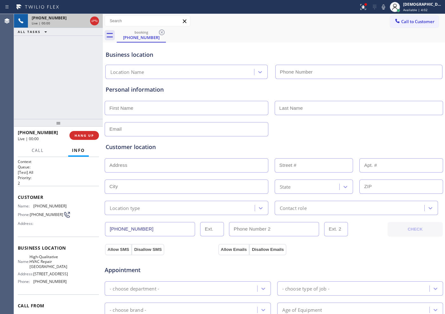
type input "[PHONE_NUMBER]"
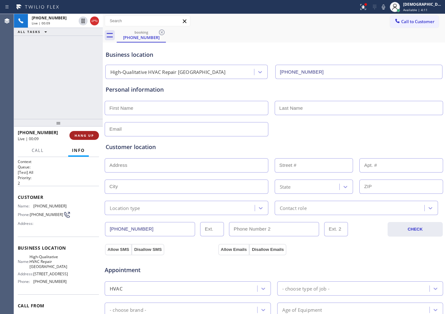
click at [80, 136] on span "HANG UP" at bounding box center [84, 135] width 19 height 4
click at [80, 136] on span "COMPLETE" at bounding box center [83, 135] width 22 height 4
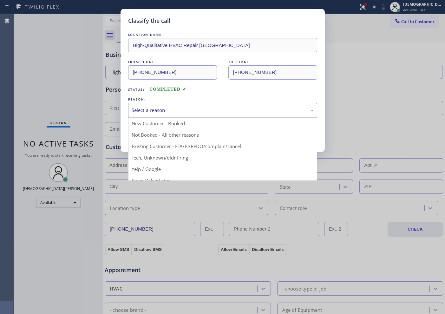
click at [131, 114] on div "Select a reason" at bounding box center [222, 110] width 189 height 15
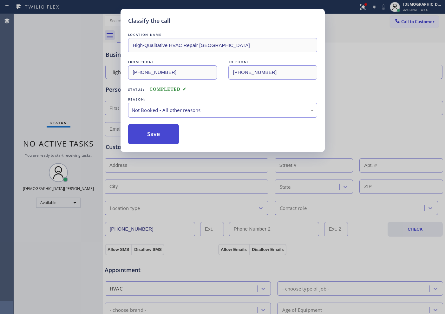
click at [137, 133] on button "Save" at bounding box center [153, 134] width 51 height 20
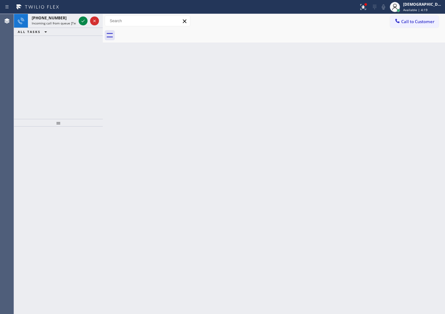
click at [32, 64] on div "[PHONE_NUMBER] Incoming call from queue [Test] All ALL TASKS ALL TASKS ACTIVE T…" at bounding box center [58, 66] width 89 height 105
click at [83, 22] on icon at bounding box center [83, 21] width 8 height 8
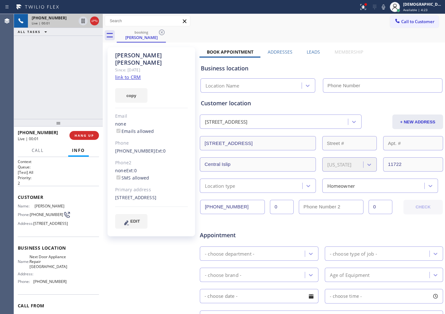
type input "[PHONE_NUMBER]"
click at [129, 74] on link "link to CRM" at bounding box center [128, 77] width 26 height 6
click at [118, 74] on link "link to CRM" at bounding box center [128, 77] width 26 height 6
click at [82, 24] on icon at bounding box center [83, 21] width 8 height 8
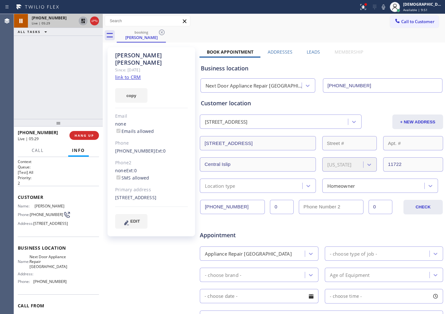
click at [84, 22] on icon at bounding box center [83, 21] width 4 height 4
click at [96, 19] on icon at bounding box center [95, 21] width 8 height 8
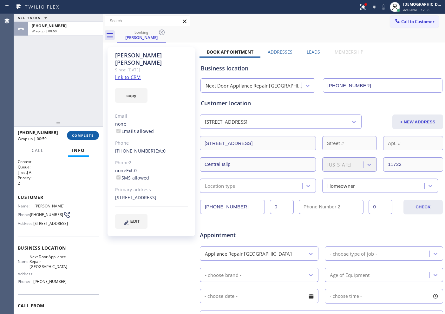
drag, startPoint x: 91, startPoint y: 132, endPoint x: 96, endPoint y: 131, distance: 4.9
click at [91, 132] on button "COMPLETE" at bounding box center [83, 135] width 32 height 9
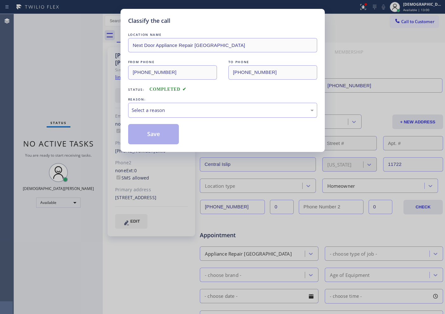
click at [175, 108] on div "Select a reason" at bounding box center [223, 110] width 182 height 7
click at [160, 130] on button "Save" at bounding box center [153, 134] width 51 height 20
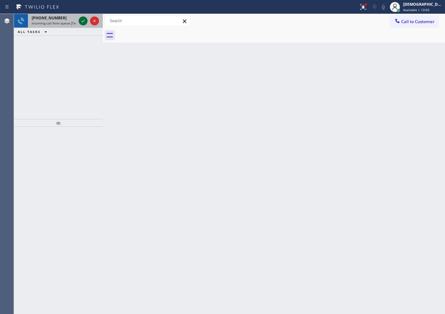
click at [81, 23] on icon at bounding box center [83, 21] width 8 height 8
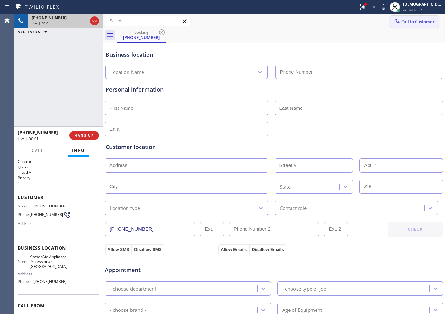
type input "[PHONE_NUMBER]"
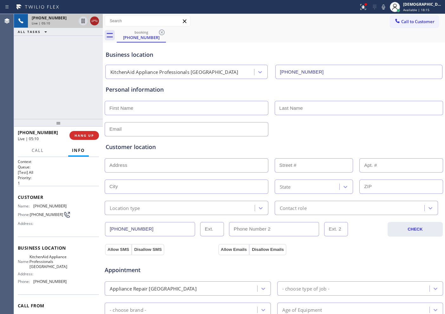
click at [93, 23] on icon at bounding box center [95, 21] width 8 height 8
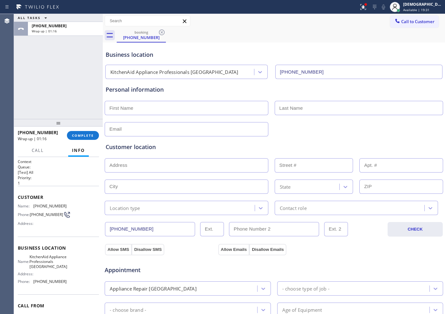
click at [117, 109] on input "text" at bounding box center [187, 108] width 164 height 14
paste input "[PERSON_NAME]"
type input "[PERSON_NAME]"
click at [298, 109] on input "text" at bounding box center [359, 108] width 169 height 14
paste input "Prodheaz"
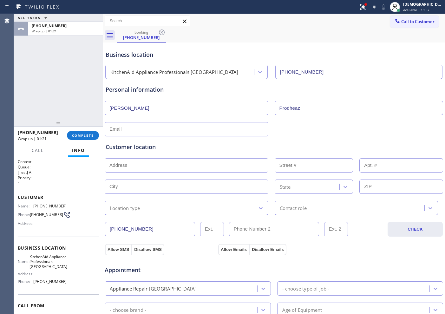
type input "Prodheaz"
click at [216, 132] on input "text" at bounding box center [187, 129] width 164 height 14
paste input "[EMAIL_ADDRESS][DOMAIN_NAME]"
type input "[EMAIL_ADDRESS][DOMAIN_NAME]"
click at [148, 168] on input "text" at bounding box center [187, 165] width 164 height 14
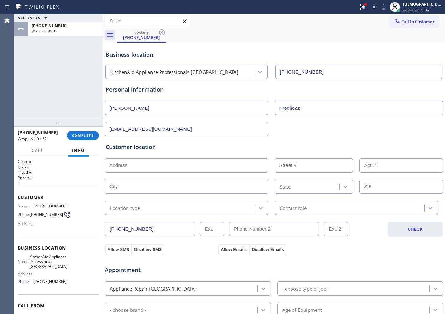
paste input "[STREET_ADDRESS]"
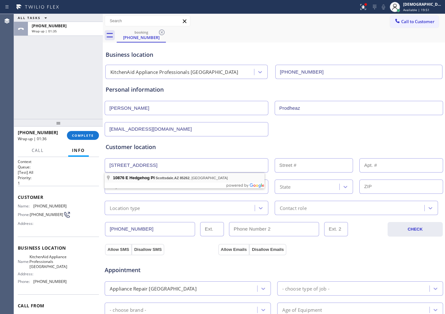
type input "[STREET_ADDRESS]"
type input "10876"
type input "Scottsdale"
type input "85262"
click at [186, 214] on div "Location type" at bounding box center [187, 208] width 164 height 14
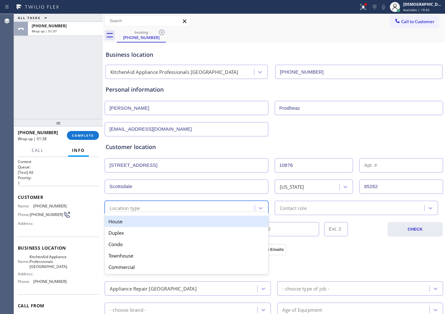
click at [172, 226] on div "House" at bounding box center [187, 221] width 164 height 11
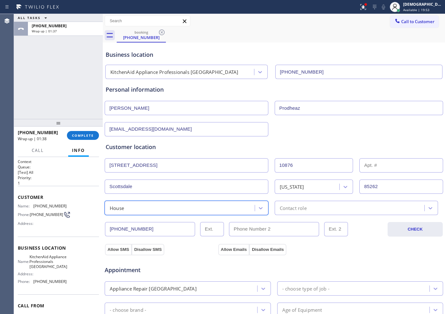
click at [289, 203] on div "Contact role" at bounding box center [351, 207] width 148 height 11
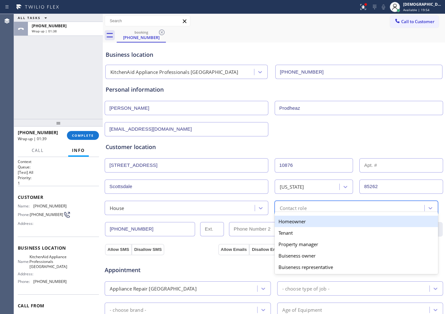
click at [293, 219] on div "Homeowner" at bounding box center [357, 221] width 164 height 11
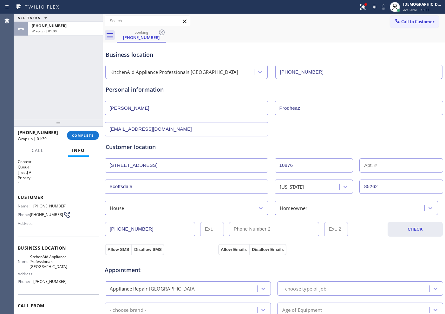
drag, startPoint x: 113, startPoint y: 250, endPoint x: 197, endPoint y: 259, distance: 84.9
click at [115, 250] on button "Allow SMS" at bounding box center [118, 249] width 27 height 11
click at [223, 248] on button "Allow Emails" at bounding box center [233, 249] width 31 height 11
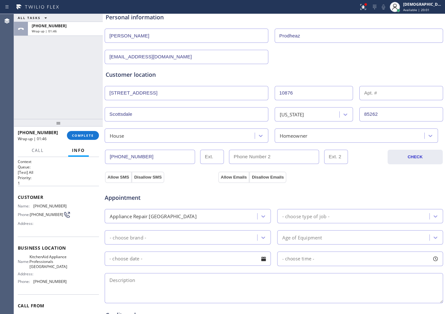
scroll to position [79, 0]
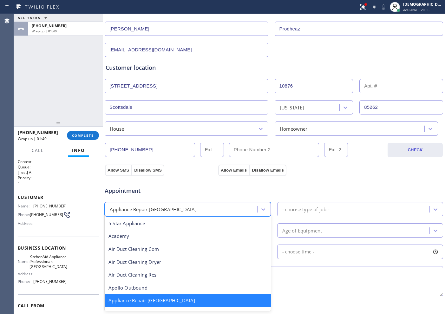
click at [233, 209] on div "Appliance Repair [GEOGRAPHIC_DATA]" at bounding box center [182, 209] width 151 height 11
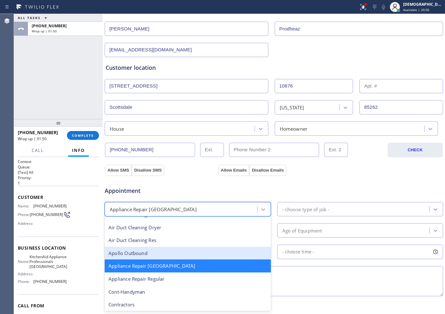
scroll to position [41, 0]
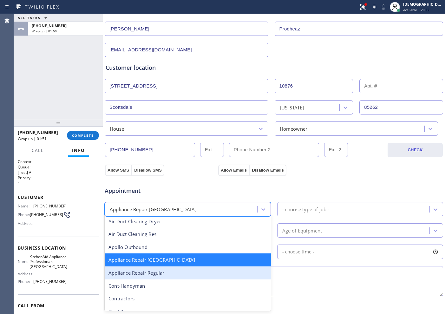
click at [196, 251] on div "Appliance Repair Regular" at bounding box center [188, 273] width 166 height 13
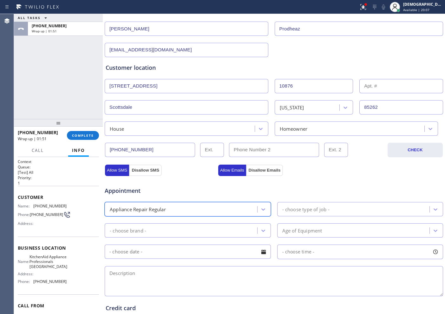
click at [310, 212] on div "- choose type of job -" at bounding box center [305, 209] width 47 height 7
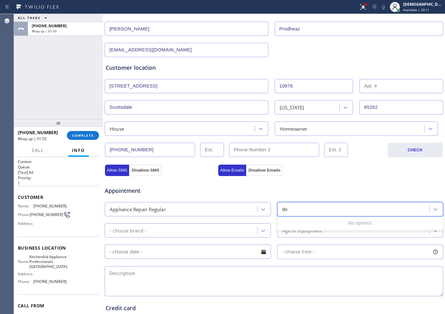
type input "d"
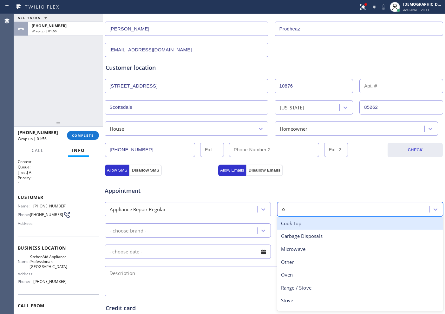
type input "ov"
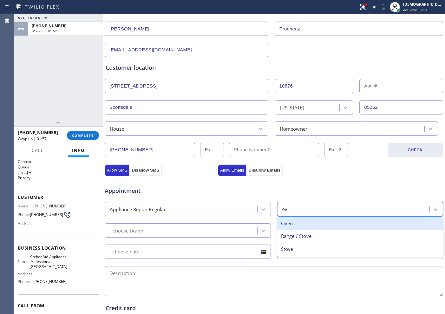
click at [292, 227] on div "Oven" at bounding box center [360, 223] width 166 height 13
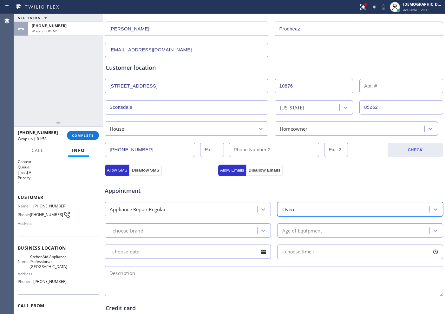
click at [184, 232] on div "- choose brand -" at bounding box center [182, 230] width 151 height 11
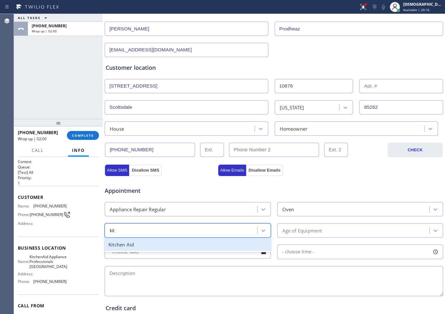
type input "kit"
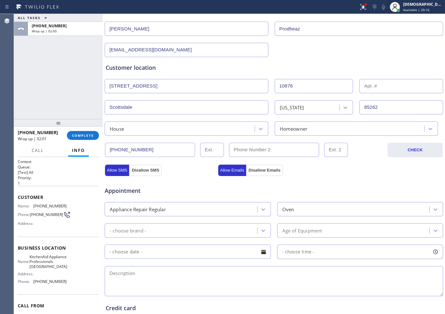
click at [167, 251] on input "text" at bounding box center [188, 252] width 166 height 14
click at [195, 228] on div "- choose brand -" at bounding box center [182, 230] width 151 height 11
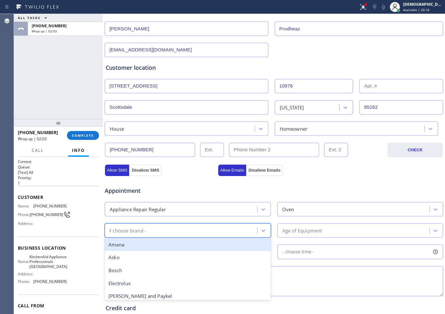
type input "ki"
click at [178, 247] on div "Kitchen Aid" at bounding box center [188, 244] width 166 height 13
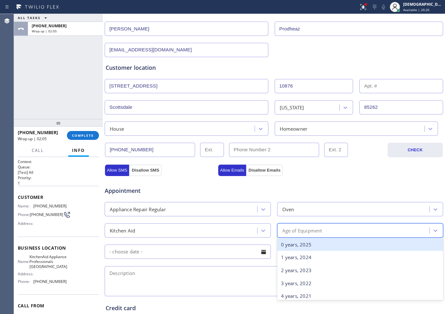
click at [289, 227] on div "Age of Equipment" at bounding box center [302, 230] width 40 height 7
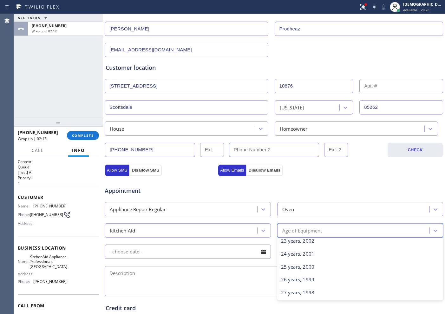
scroll to position [299, 0]
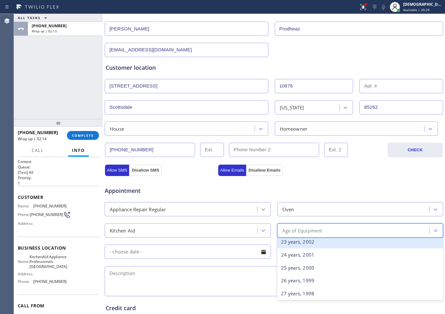
click at [303, 243] on div "23 years, 2002" at bounding box center [360, 241] width 166 height 13
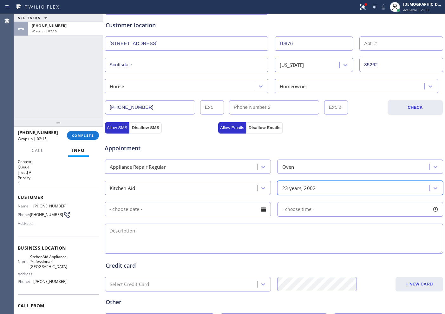
scroll to position [159, 0]
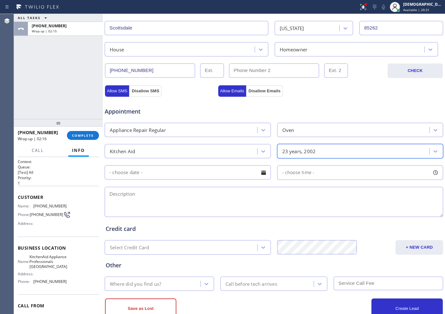
click at [159, 173] on input "text" at bounding box center [188, 172] width 166 height 14
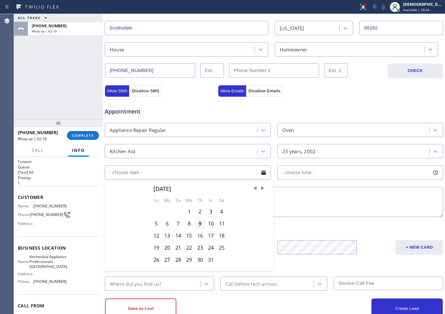
click at [200, 225] on div "9" at bounding box center [200, 224] width 11 height 12
type input "[DATE]"
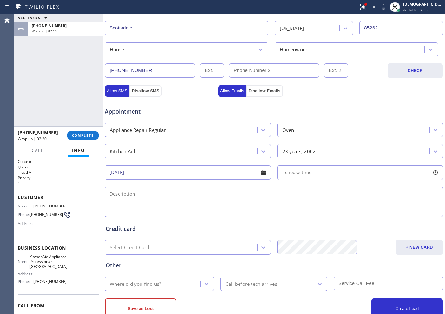
click at [282, 175] on span "- choose time -" at bounding box center [298, 172] width 32 height 6
drag, startPoint x: 283, startPoint y: 208, endPoint x: 349, endPoint y: 204, distance: 66.4
click at [351, 205] on div at bounding box center [355, 211] width 8 height 13
drag, startPoint x: 283, startPoint y: 212, endPoint x: 316, endPoint y: 216, distance: 33.6
click at [316, 216] on div at bounding box center [319, 211] width 8 height 13
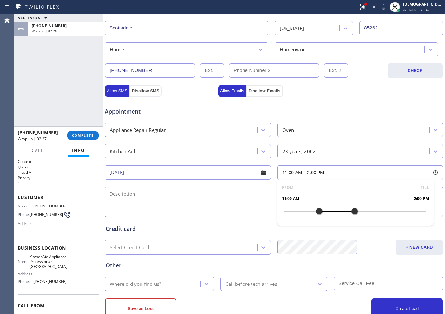
click at [161, 208] on textarea at bounding box center [274, 202] width 339 height 30
click at [192, 200] on textarea "11-2 / $75 /" at bounding box center [274, 202] width 339 height 30
paste textarea "Kitchaid/ double wall Oven / it wont turn on / 23 tears"
drag, startPoint x: 150, startPoint y: 192, endPoint x: 165, endPoint y: 210, distance: 23.4
click at [169, 210] on textarea "11-2 / $75 / Kitchaid/ double wall Oven / it wont turn on / 23 tears" at bounding box center [274, 202] width 339 height 30
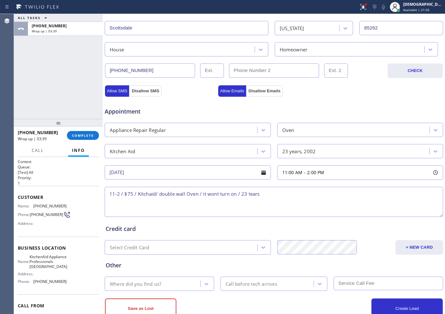
drag, startPoint x: 147, startPoint y: 195, endPoint x: 151, endPoint y: 200, distance: 6.7
click at [147, 195] on textarea "11-2 / $75 / Kitchaid/ double wall Oven / it wont turn on / 23 tears" at bounding box center [274, 202] width 339 height 30
click at [271, 199] on textarea "11-2 / $75 / Kitchenaid/ double wall Oven / it wont turn on / 23 tears" at bounding box center [274, 202] width 339 height 30
click at [286, 186] on div "11-2 / $75 / Kitchen aid/ double wall Oven / it wont turn on / 23 tears" at bounding box center [274, 202] width 340 height 33
click at [283, 191] on textarea "11-2 / $75 / Kitchen aid/ double wall Oven / it wont turn on / 23 tears" at bounding box center [274, 202] width 339 height 30
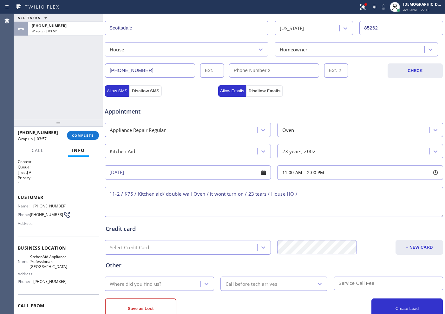
click at [320, 191] on textarea "11-2 / $75 / Kitchen aid/ double wall Oven / it wont turn on / 23 tears / House…" at bounding box center [274, 202] width 339 height 30
paste textarea "[STREET_ADDRESS] / Gate code 10876"
click at [342, 193] on textarea "11-2 / $75 / Kitchen aid/ double wall Oven / it wont turn on / 23 tears / House…" at bounding box center [274, 202] width 339 height 30
click at [283, 206] on textarea "11-2 / $75 / Kitchen aid/ double wall Oven / it wont turn on / 23 tears / House…" at bounding box center [274, 202] width 339 height 30
drag, startPoint x: 58, startPoint y: 274, endPoint x: 33, endPoint y: 257, distance: 30.6
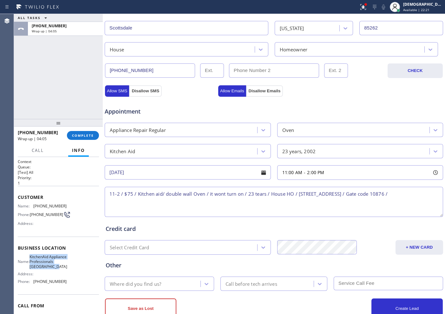
click at [33, 251] on div "Name: KitchenAid Appliance Professionals [GEOGRAPHIC_DATA]" at bounding box center [42, 261] width 49 height 15
copy span "KitchenAid Appliance Professionals [GEOGRAPHIC_DATA]"
click at [162, 204] on textarea "11-2 / $75 / Kitchen aid/ double wall Oven / it wont turn on / 23 tears / House…" at bounding box center [274, 202] width 339 height 30
paste textarea "KitchenAid Appliance Professionals [GEOGRAPHIC_DATA]"
click at [260, 201] on textarea "11-2 / $75 / Kitchen aid/ double wall Oven / it wont turn on / 23 tears / House…" at bounding box center [274, 202] width 339 height 30
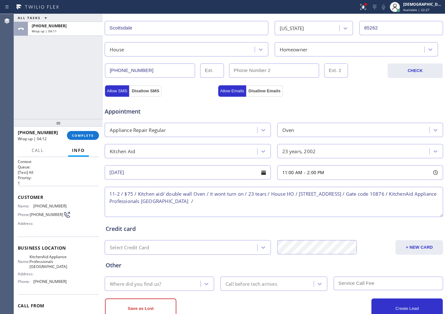
paste textarea "Please call customer 30 minutes prior to arrival"
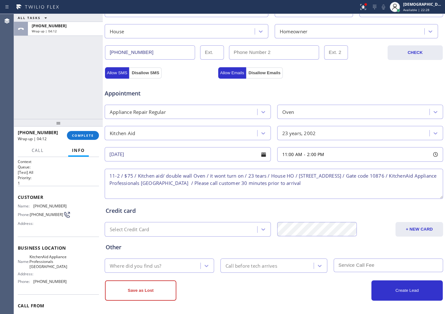
scroll to position [178, 0]
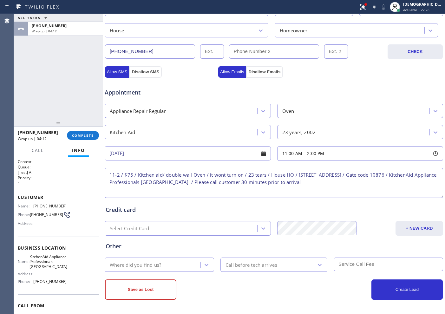
type textarea "11-2 / $75 / Kitchen aid/ double wall Oven / it wont turn on / 23 tears / House…"
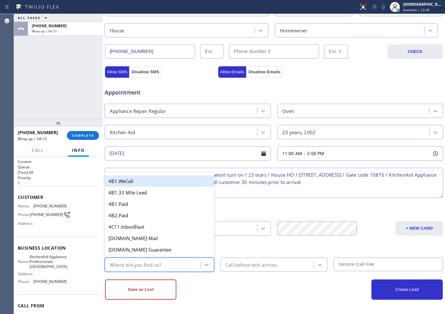
click at [179, 251] on div "Where did you find us?" at bounding box center [154, 264] width 94 height 11
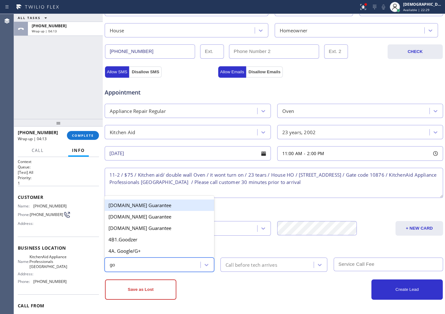
type input "goo"
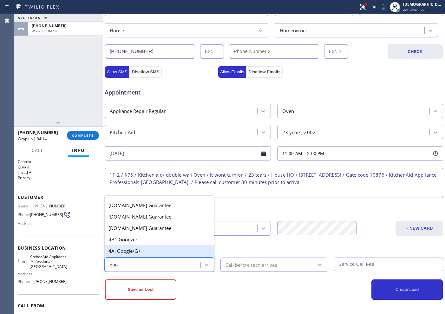
click at [171, 247] on div "4A. Google/G+" at bounding box center [159, 250] width 109 height 11
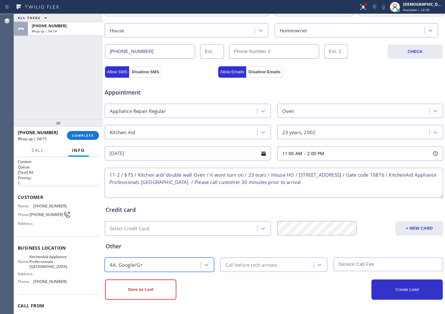
click at [244, 251] on div "Call before tech arrives" at bounding box center [252, 264] width 52 height 7
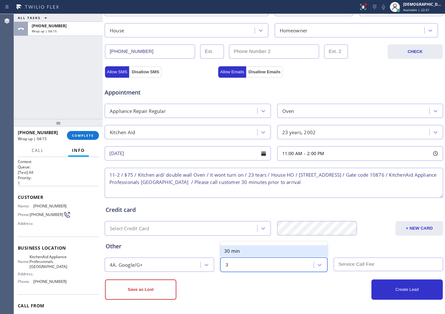
type input "30"
click at [241, 251] on div "30 min" at bounding box center [274, 250] width 107 height 11
click at [356, 251] on input "text" at bounding box center [388, 265] width 109 height 14
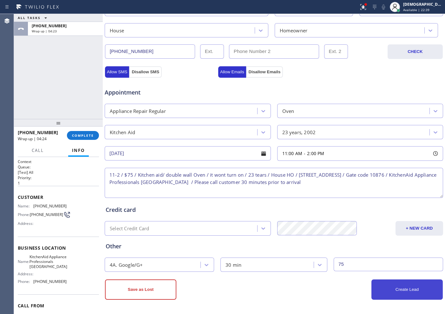
type input "75"
click at [356, 251] on button "Create Lead" at bounding box center [407, 290] width 71 height 20
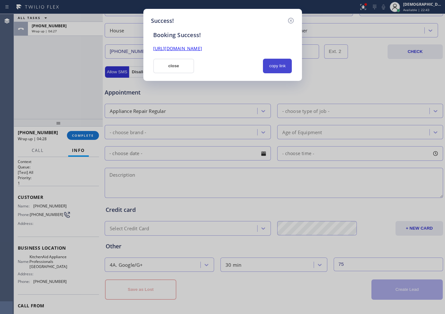
click at [275, 71] on button "copy link" at bounding box center [277, 66] width 29 height 15
click at [254, 52] on div "[URL][DOMAIN_NAME]" at bounding box center [222, 48] width 147 height 7
click at [202, 48] on link "[URL][DOMAIN_NAME]" at bounding box center [177, 48] width 49 height 6
drag, startPoint x: 190, startPoint y: 67, endPoint x: 412, endPoint y: 16, distance: 227.5
click at [190, 67] on button "close" at bounding box center [173, 66] width 41 height 15
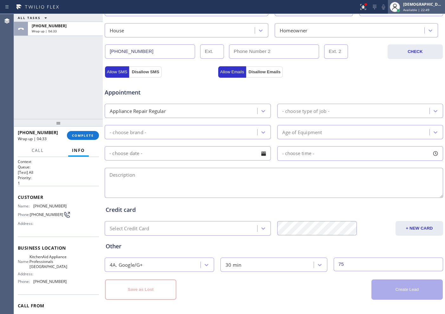
click at [356, 10] on span "Available | 22:49" at bounding box center [416, 10] width 26 height 4
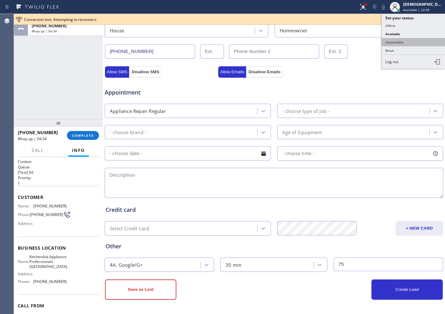
click at [356, 41] on button "Unavailable" at bounding box center [413, 42] width 63 height 8
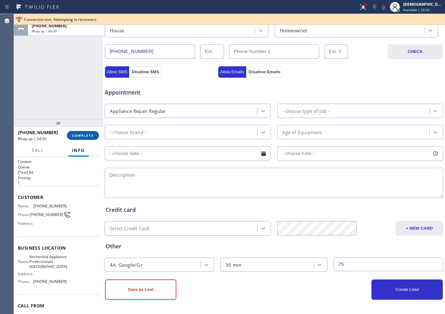
click at [90, 136] on span "COMPLETE" at bounding box center [83, 135] width 22 height 4
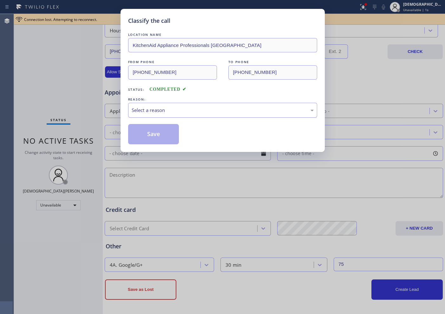
click at [149, 108] on div "Select a reason" at bounding box center [223, 110] width 182 height 7
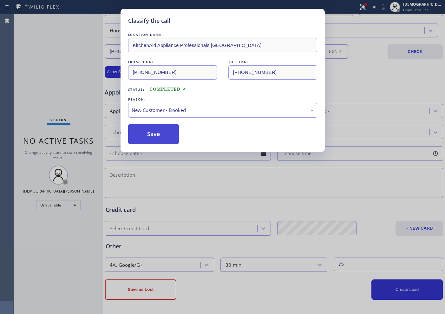
click at [147, 130] on button "Save" at bounding box center [153, 134] width 51 height 20
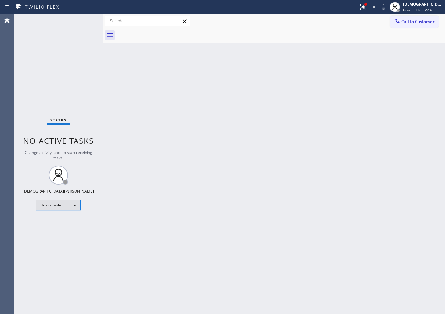
click at [74, 203] on div "Unavailable" at bounding box center [58, 205] width 44 height 10
click at [65, 220] on li "Available" at bounding box center [57, 222] width 43 height 8
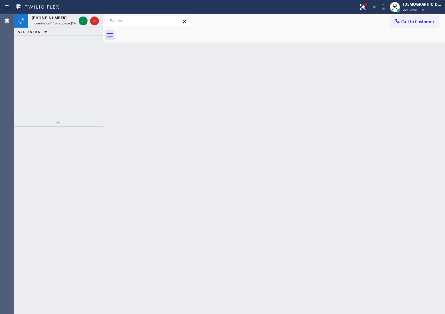
click at [43, 75] on div "[PHONE_NUMBER] Incoming call from queue [Test] All ALL TASKS ALL TASKS ACTIVE T…" at bounding box center [58, 66] width 89 height 105
click at [82, 21] on icon at bounding box center [83, 21] width 8 height 8
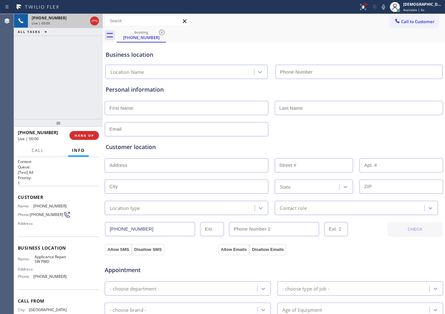
type input "[PHONE_NUMBER]"
click at [98, 24] on icon at bounding box center [95, 21] width 8 height 8
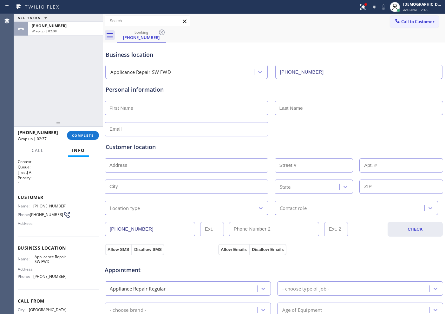
click at [29, 77] on div "ALL TASKS ALL TASKS ACTIVE TASKS TASKS IN WRAP UP [PHONE_NUMBER] Wrap up | 02:38" at bounding box center [58, 66] width 89 height 105
click at [138, 135] on div "Customer location >> ADD NEW ADDRESS << + NEW ADDRESS State Location type Conta…" at bounding box center [273, 174] width 339 height 81
drag, startPoint x: 96, startPoint y: 135, endPoint x: 193, endPoint y: 125, distance: 98.2
click at [96, 135] on button "COMPLETE" at bounding box center [83, 135] width 32 height 9
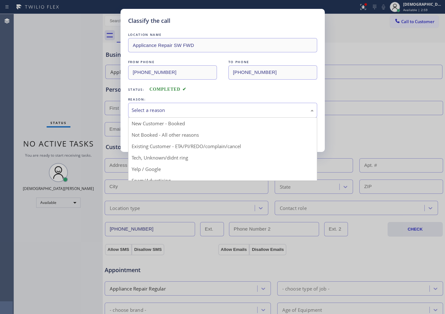
click at [209, 112] on div "Select a reason" at bounding box center [223, 110] width 182 height 7
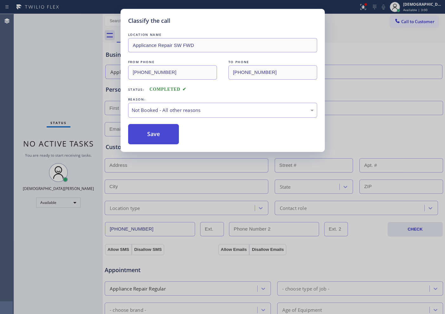
click at [167, 140] on button "Save" at bounding box center [153, 134] width 51 height 20
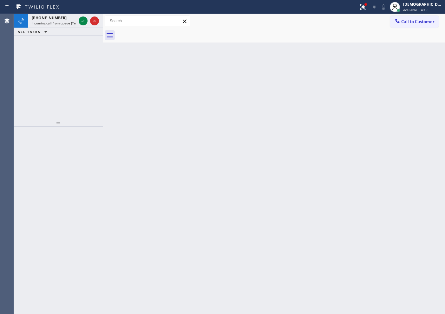
click at [42, 68] on div "[PHONE_NUMBER] Incoming call from queue [Test] All ALL TASKS ALL TASKS ACTIVE T…" at bounding box center [58, 66] width 89 height 105
click at [82, 19] on icon at bounding box center [83, 21] width 8 height 8
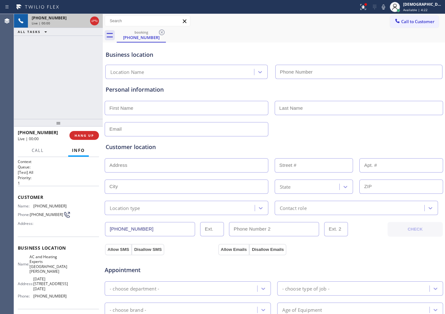
type input "[PHONE_NUMBER]"
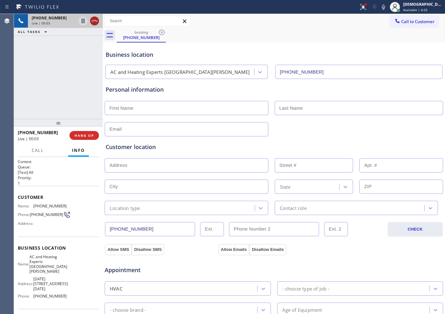
click at [96, 21] on icon at bounding box center [95, 21] width 8 height 8
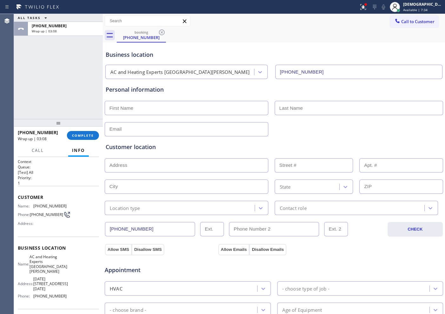
click at [86, 130] on div "[PHONE_NUMBER] Wrap up | 03:08 COMPLETE" at bounding box center [58, 135] width 81 height 16
click at [90, 130] on div "[PHONE_NUMBER] Wrap up | 03:09 COMPLETE" at bounding box center [58, 135] width 81 height 16
click at [90, 133] on span "COMPLETE" at bounding box center [83, 135] width 22 height 4
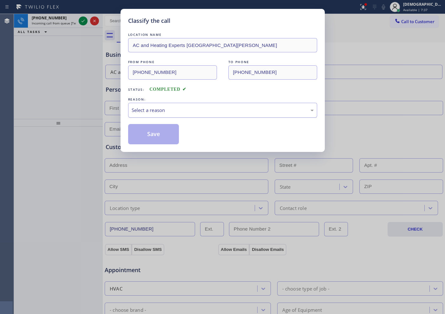
click at [153, 115] on div "Select a reason" at bounding box center [222, 110] width 189 height 15
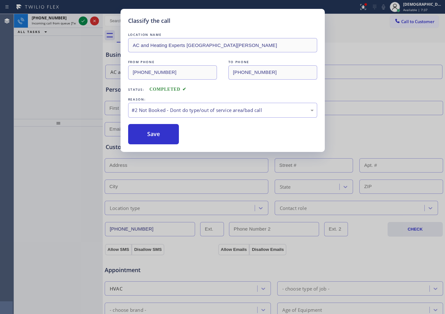
click at [150, 131] on button "Save" at bounding box center [153, 134] width 51 height 20
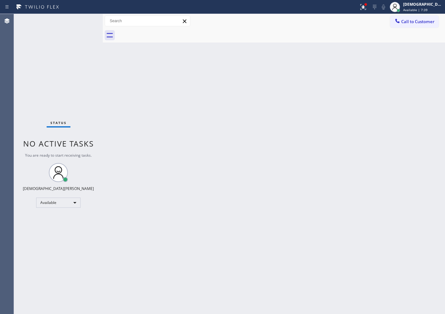
click at [82, 24] on div "Status No active tasks You are ready to start receiving tasks. Christian Cinco …" at bounding box center [58, 164] width 89 height 300
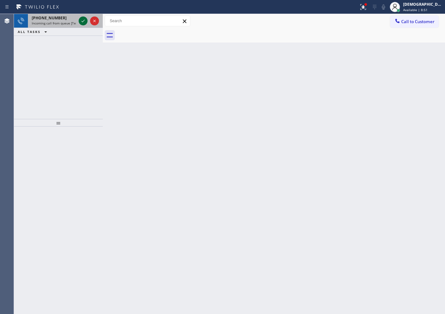
click at [85, 23] on icon at bounding box center [83, 21] width 8 height 8
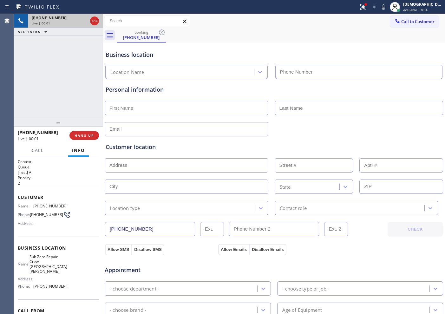
type input "[PHONE_NUMBER]"
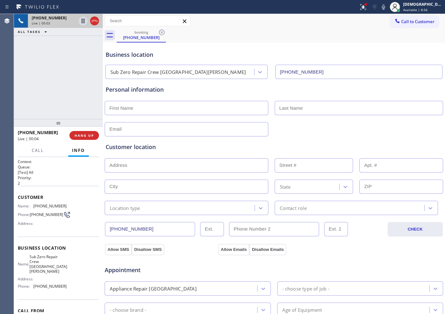
drag, startPoint x: 88, startPoint y: 138, endPoint x: 99, endPoint y: 138, distance: 11.1
click at [88, 138] on button "HANG UP" at bounding box center [84, 135] width 30 height 9
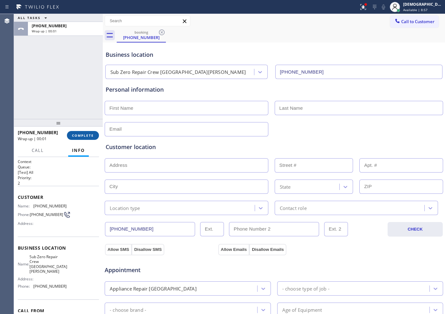
click at [88, 138] on button "COMPLETE" at bounding box center [83, 135] width 32 height 9
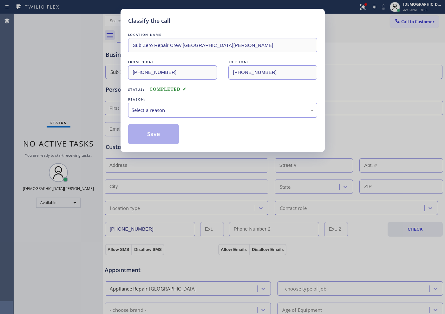
click at [163, 108] on div "Select a reason" at bounding box center [223, 110] width 182 height 7
click at [163, 112] on div "Not Booked - All other reasons" at bounding box center [223, 110] width 182 height 7
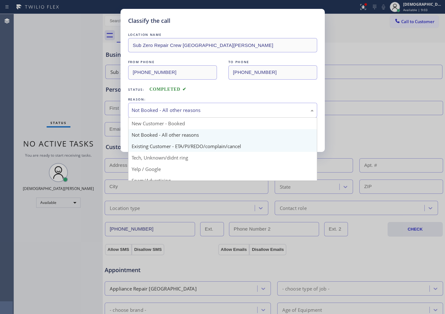
scroll to position [40, 0]
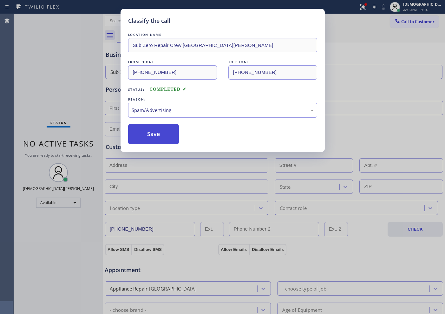
click at [154, 135] on button "Save" at bounding box center [153, 134] width 51 height 20
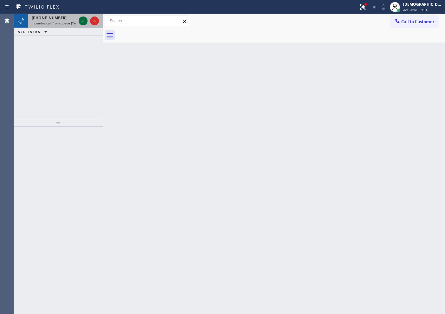
click at [84, 21] on icon at bounding box center [83, 21] width 8 height 8
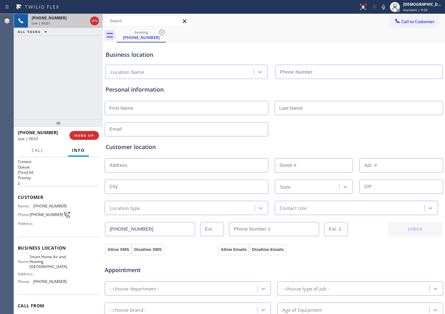
type input "[PHONE_NUMBER]"
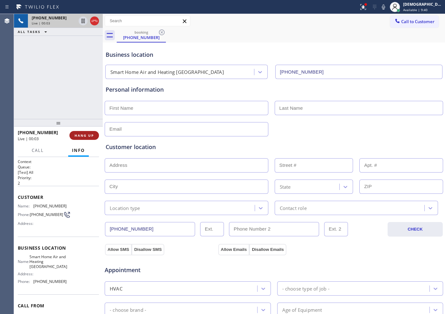
click at [86, 133] on span "HANG UP" at bounding box center [84, 135] width 19 height 4
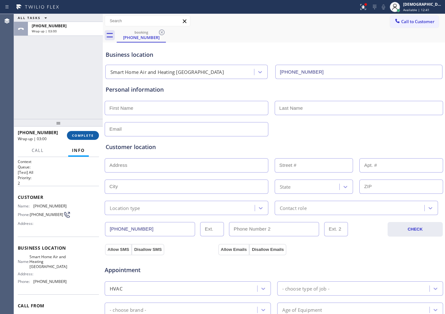
click at [85, 137] on span "COMPLETE" at bounding box center [83, 135] width 22 height 4
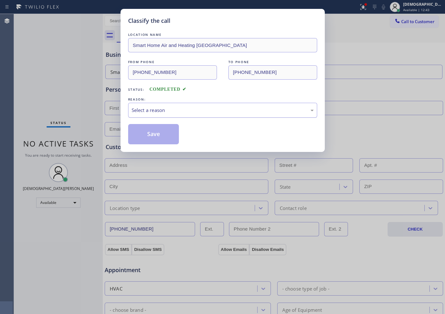
click at [138, 110] on div "Select a reason" at bounding box center [223, 110] width 182 height 7
click at [142, 134] on button "Save" at bounding box center [153, 134] width 51 height 20
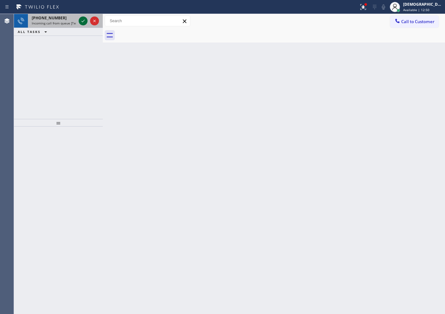
click at [83, 18] on icon at bounding box center [83, 21] width 8 height 8
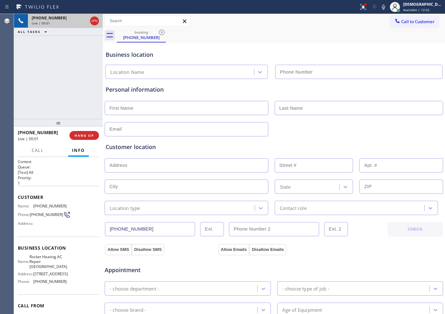
type input "[PHONE_NUMBER]"
click at [96, 21] on icon at bounding box center [95, 21] width 8 height 8
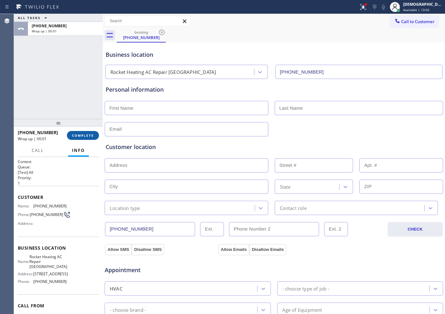
click at [82, 134] on span "COMPLETE" at bounding box center [83, 135] width 22 height 4
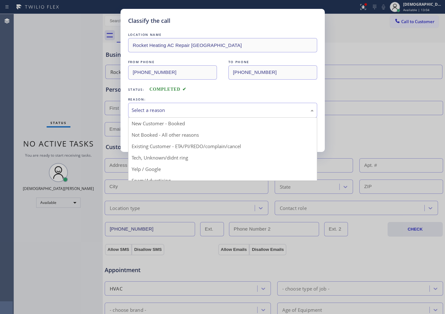
click at [146, 104] on div "Select a reason" at bounding box center [222, 110] width 189 height 15
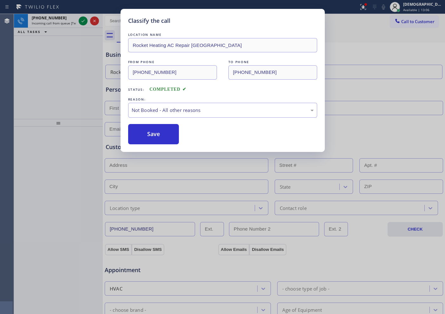
click at [139, 139] on button "Save" at bounding box center [153, 134] width 51 height 20
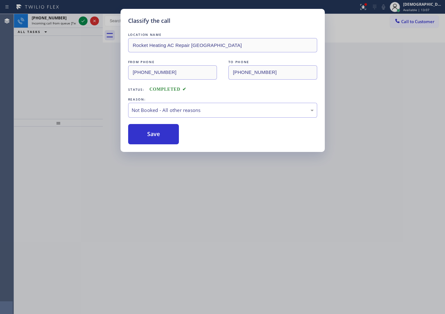
click at [81, 21] on div "Classify the call LOCATION NAME Sub Zero Refrigerator Repair [GEOGRAPHIC_DATA] …" at bounding box center [229, 164] width 431 height 300
click at [81, 21] on icon at bounding box center [83, 21] width 8 height 8
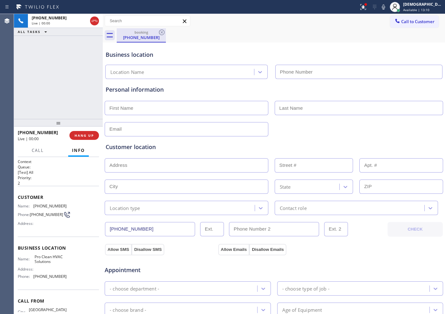
type input "[PHONE_NUMBER]"
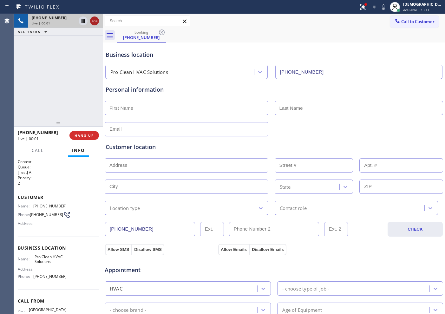
click at [95, 22] on icon at bounding box center [95, 21] width 8 height 8
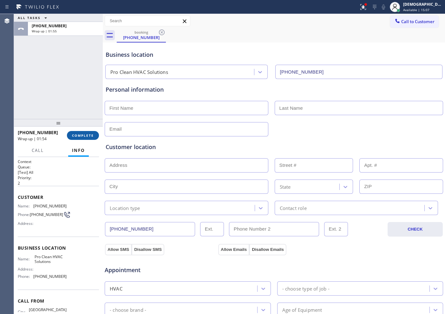
click at [83, 134] on span "COMPLETE" at bounding box center [83, 135] width 22 height 4
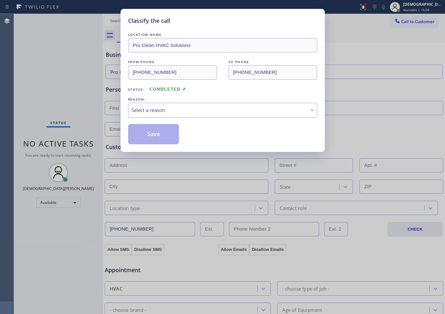
click at [150, 110] on div "Select a reason" at bounding box center [223, 110] width 182 height 7
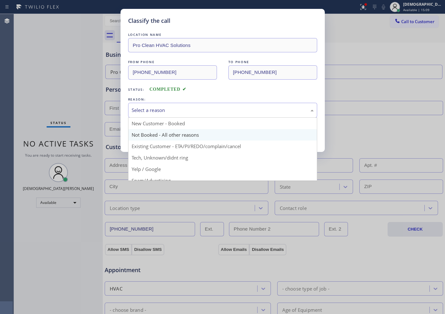
click at [148, 129] on button "Save" at bounding box center [153, 134] width 51 height 20
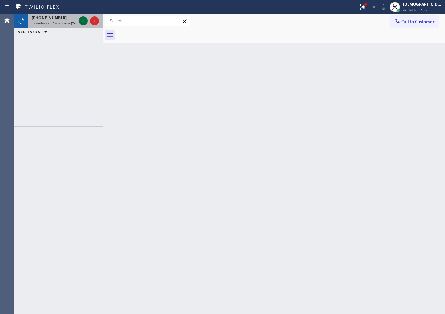
click at [86, 21] on icon at bounding box center [83, 21] width 8 height 8
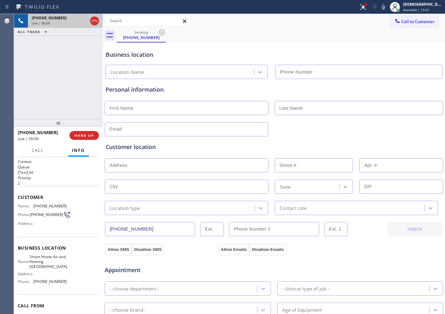
type input "[PHONE_NUMBER]"
click at [96, 21] on icon at bounding box center [95, 21] width 8 height 8
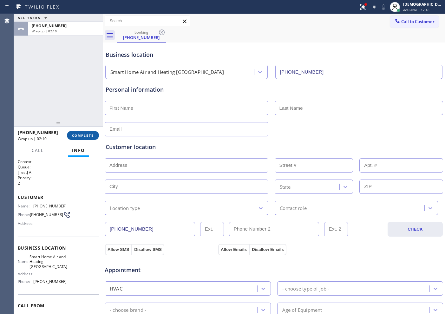
click at [85, 137] on span "COMPLETE" at bounding box center [83, 135] width 22 height 4
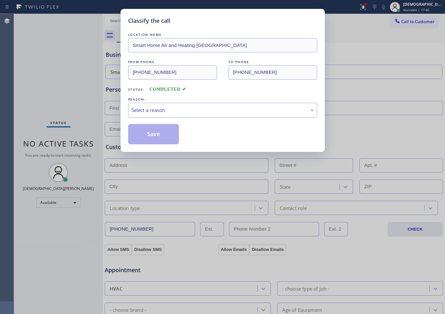
click at [130, 107] on div "Select a reason" at bounding box center [222, 110] width 189 height 15
click at [153, 137] on button "Save" at bounding box center [153, 134] width 51 height 20
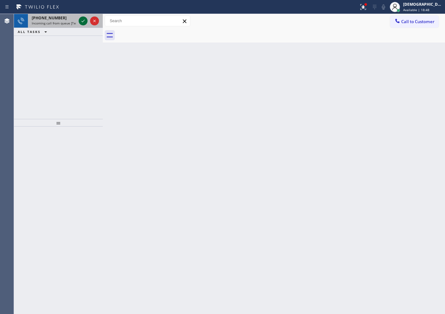
click at [82, 22] on icon at bounding box center [83, 21] width 8 height 8
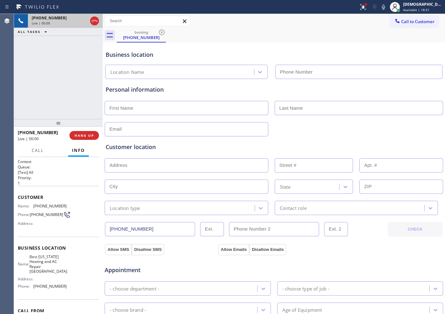
type input "[PHONE_NUMBER]"
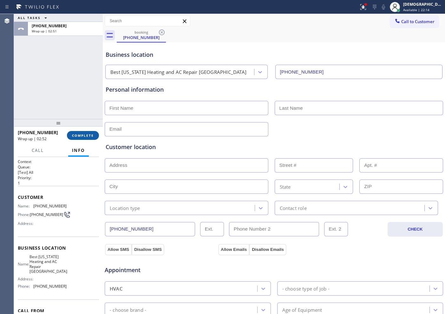
click at [69, 133] on button "COMPLETE" at bounding box center [83, 135] width 32 height 9
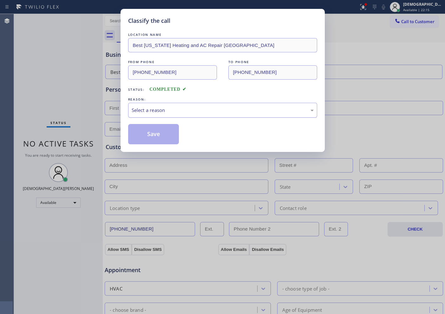
click at [132, 112] on div "Select a reason" at bounding box center [223, 110] width 182 height 7
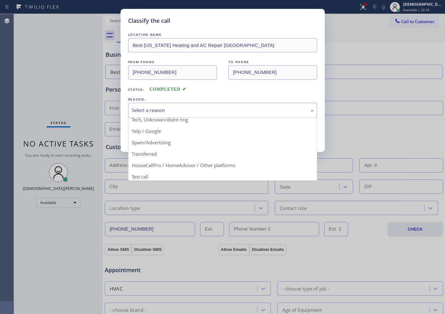
scroll to position [40, 0]
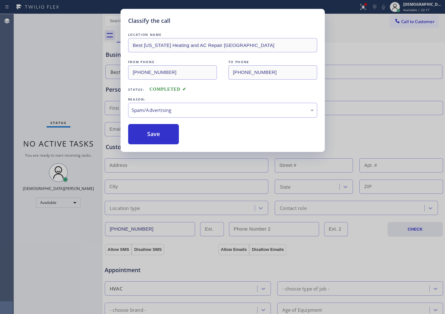
click at [147, 139] on button "Save" at bounding box center [153, 134] width 51 height 20
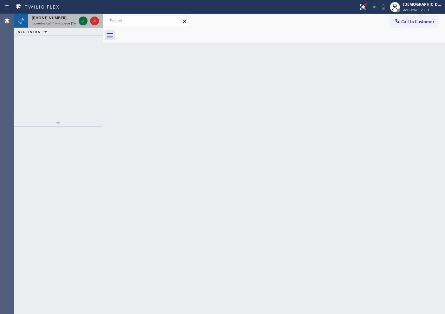
click at [82, 18] on icon at bounding box center [83, 21] width 8 height 8
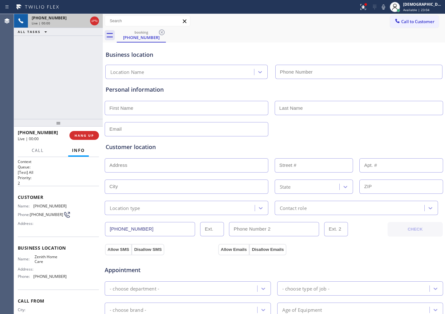
type input "[PHONE_NUMBER]"
click at [98, 17] on div at bounding box center [94, 21] width 9 height 8
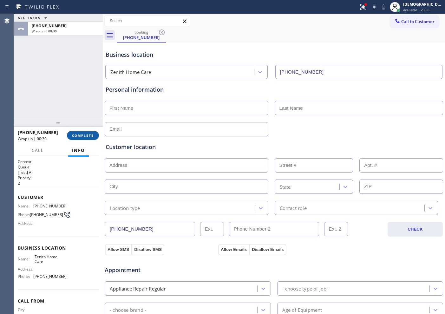
click at [79, 134] on span "COMPLETE" at bounding box center [83, 135] width 22 height 4
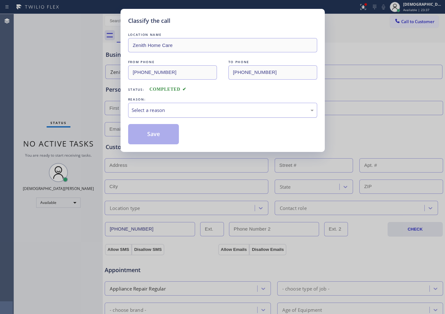
click at [159, 115] on div "Select a reason" at bounding box center [222, 110] width 189 height 15
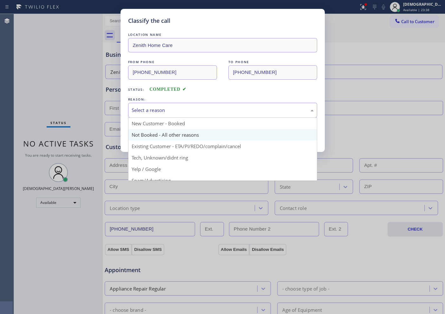
click at [158, 132] on button "Save" at bounding box center [153, 134] width 51 height 20
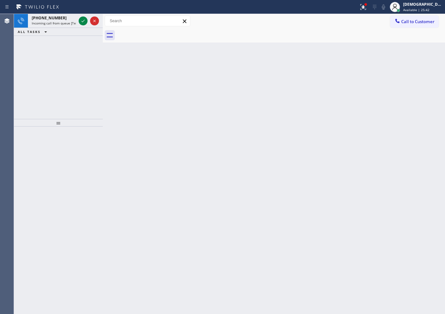
click at [25, 56] on div "[PHONE_NUMBER] Incoming call from queue [Test] All ALL TASKS ALL TASKS ACTIVE T…" at bounding box center [58, 66] width 89 height 105
click at [80, 23] on icon at bounding box center [83, 21] width 8 height 8
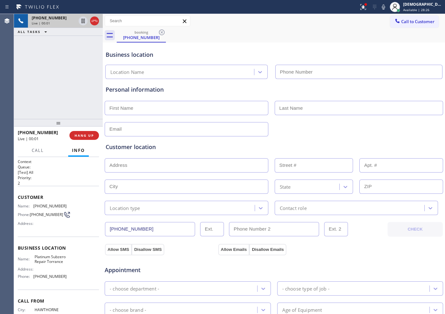
type input "[PHONE_NUMBER]"
click at [95, 23] on icon at bounding box center [95, 21] width 8 height 8
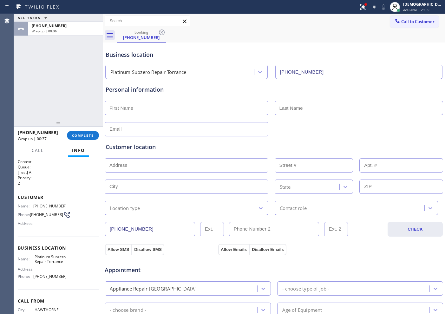
click at [34, 92] on div "ALL TASKS ALL TASKS ACTIVE TASKS TASKS IN WRAP UP [PHONE_NUMBER] Wrap up | 00:36" at bounding box center [58, 66] width 89 height 105
click at [88, 137] on span "COMPLETE" at bounding box center [83, 135] width 22 height 4
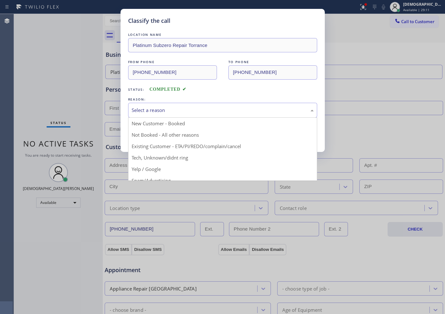
click at [146, 114] on div "Select a reason" at bounding box center [223, 110] width 182 height 7
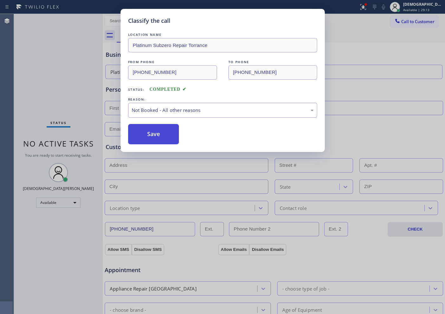
click at [153, 139] on button "Save" at bounding box center [153, 134] width 51 height 20
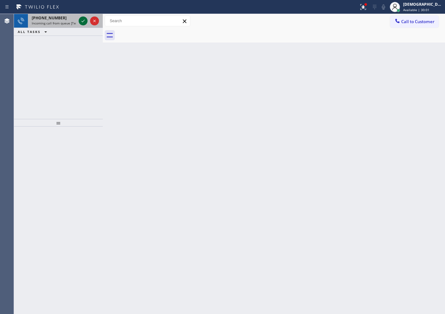
click at [82, 21] on icon at bounding box center [83, 21] width 8 height 8
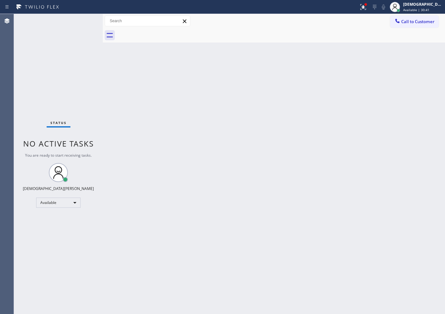
click at [80, 23] on div "Status No active tasks You are ready to start receiving tasks. Christian Cinco …" at bounding box center [58, 164] width 89 height 300
click at [81, 22] on div "Status No active tasks You are ready to start receiving tasks. Christian Cinco …" at bounding box center [58, 164] width 89 height 300
click at [39, 65] on div "Status No active tasks You are ready to start receiving tasks. Christian Cinco …" at bounding box center [58, 164] width 89 height 300
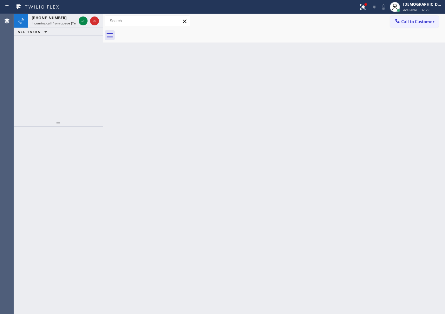
click at [39, 67] on div "[PHONE_NUMBER] Incoming call from queue [Test] All ALL TASKS ALL TASKS ACTIVE T…" at bounding box center [58, 66] width 89 height 105
click at [82, 24] on icon at bounding box center [83, 21] width 8 height 8
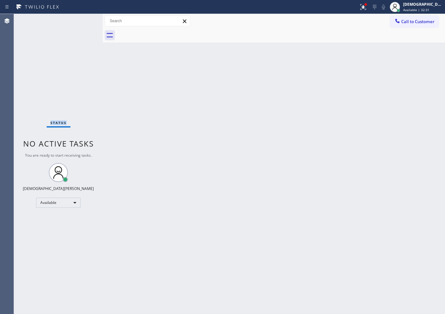
click at [82, 24] on div "Status No active tasks You are ready to start receiving tasks. Christian Cinco …" at bounding box center [58, 164] width 89 height 300
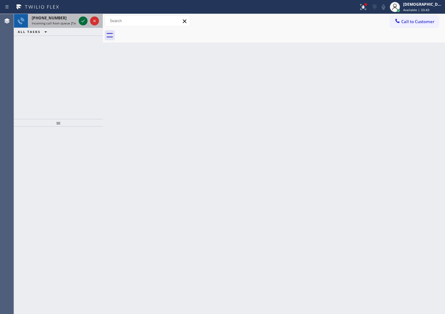
click at [82, 23] on icon at bounding box center [83, 21] width 8 height 8
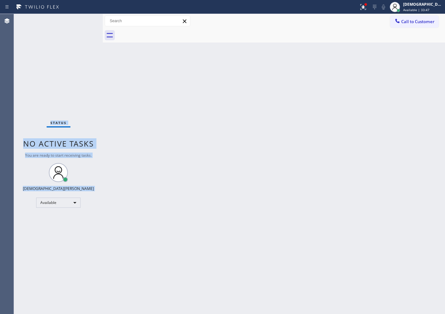
click at [81, 21] on div "Status No active tasks You are ready to start receiving tasks. Christian Cinco …" at bounding box center [58, 164] width 89 height 300
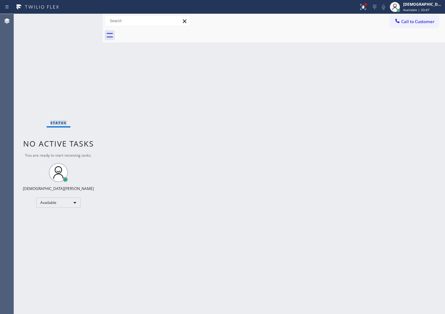
click at [81, 21] on div "Status No active tasks You are ready to start receiving tasks. Christian Cinco …" at bounding box center [58, 164] width 89 height 300
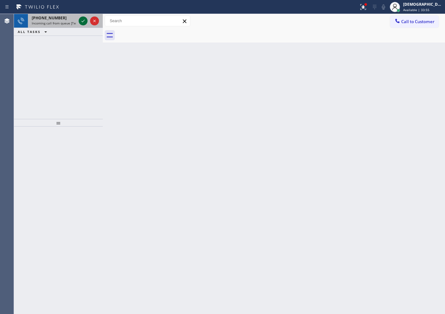
click at [81, 21] on icon at bounding box center [83, 21] width 8 height 8
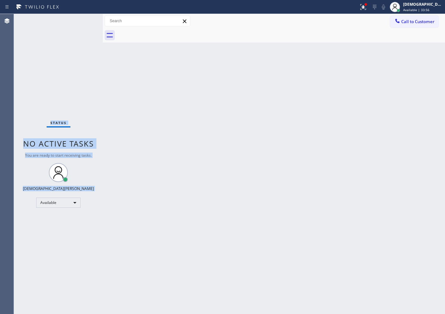
click at [81, 21] on div "Status No active tasks You are ready to start receiving tasks. Christian Cinco …" at bounding box center [58, 164] width 89 height 300
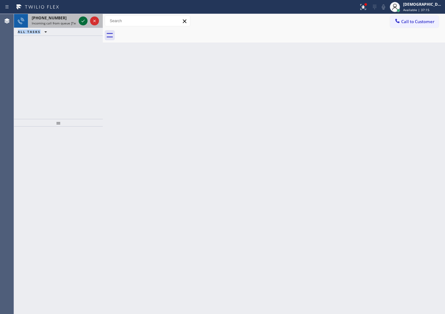
click at [82, 16] on button at bounding box center [83, 20] width 9 height 9
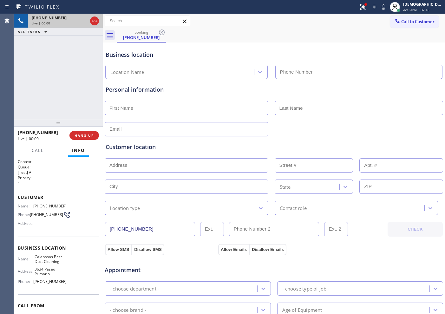
type input "[PHONE_NUMBER]"
click at [97, 21] on icon at bounding box center [95, 21] width 8 height 8
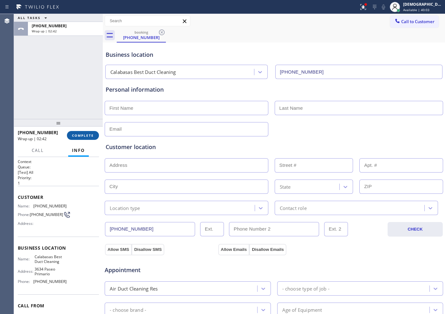
click at [82, 135] on span "COMPLETE" at bounding box center [83, 135] width 22 height 4
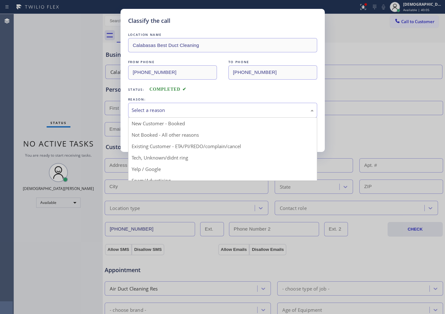
click at [173, 109] on div "Select a reason" at bounding box center [223, 110] width 182 height 7
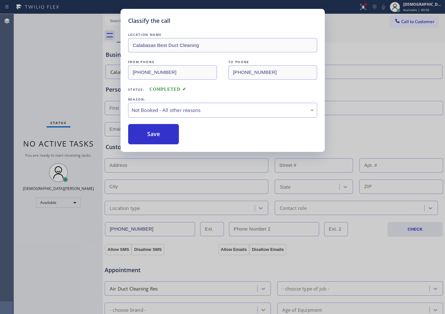
click at [158, 131] on button "Save" at bounding box center [153, 134] width 51 height 20
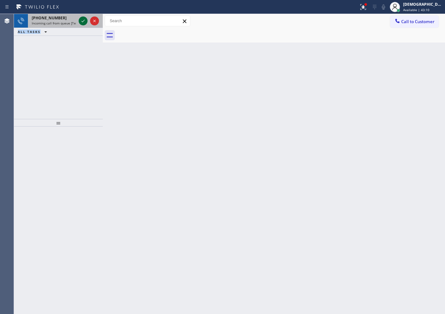
click at [81, 21] on icon at bounding box center [83, 21] width 8 height 8
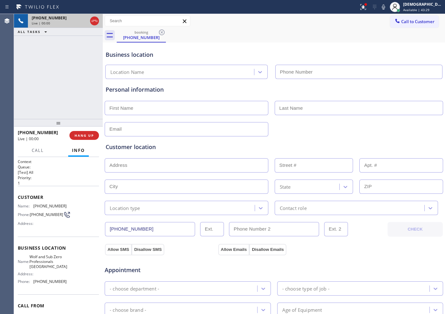
type input "[PHONE_NUMBER]"
click at [97, 25] on div at bounding box center [88, 21] width 23 height 14
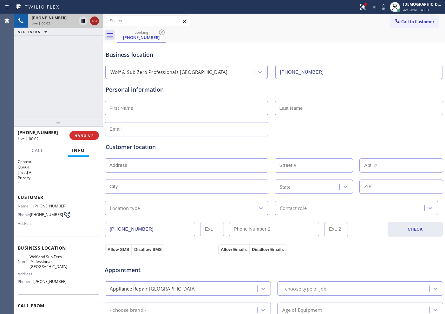
click at [96, 23] on icon at bounding box center [95, 21] width 8 height 8
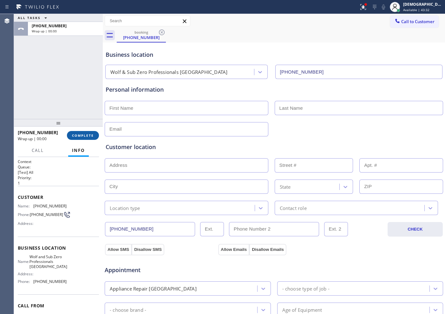
click at [95, 137] on button "COMPLETE" at bounding box center [83, 135] width 32 height 9
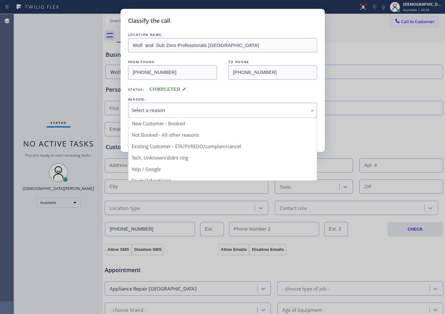
drag, startPoint x: 172, startPoint y: 104, endPoint x: 172, endPoint y: 109, distance: 5.4
click at [172, 105] on div "Select a reason" at bounding box center [222, 110] width 189 height 15
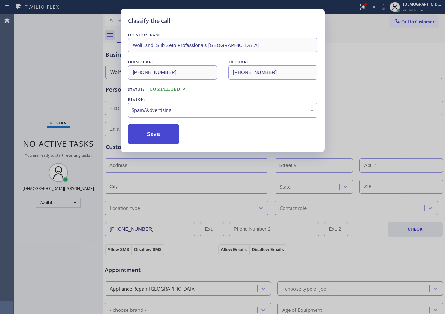
click at [159, 141] on button "Save" at bounding box center [153, 134] width 51 height 20
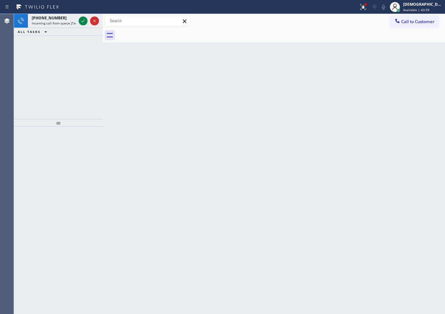
click at [45, 61] on div "[PHONE_NUMBER] Incoming call from queue [Test] All ALL TASKS ALL TASKS ACTIVE T…" at bounding box center [58, 66] width 89 height 105
click at [85, 20] on icon at bounding box center [83, 21] width 8 height 8
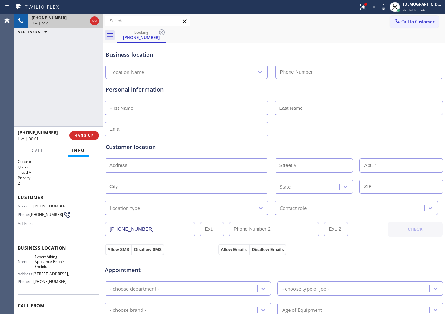
type input "[PHONE_NUMBER]"
drag, startPoint x: 95, startPoint y: 21, endPoint x: 99, endPoint y: 23, distance: 3.8
click at [95, 21] on icon at bounding box center [95, 21] width 8 height 8
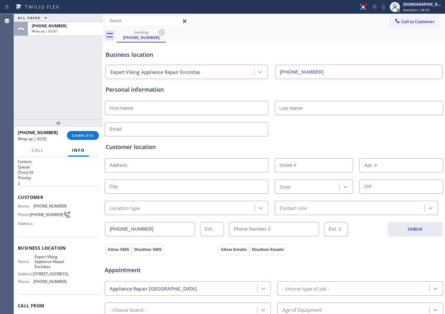
click at [25, 63] on div "ALL TASKS ALL TASKS ACTIVE TASKS TASKS IN WRAP UP [PHONE_NUMBER] Wrap up | 02:52" at bounding box center [58, 66] width 89 height 105
click at [96, 136] on button "COMPLETE" at bounding box center [83, 135] width 32 height 9
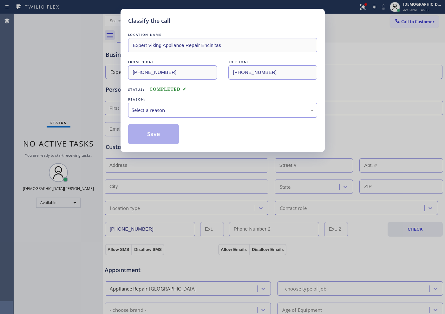
click at [163, 109] on div "Select a reason" at bounding box center [223, 110] width 182 height 7
click at [148, 137] on button "Save" at bounding box center [153, 134] width 51 height 20
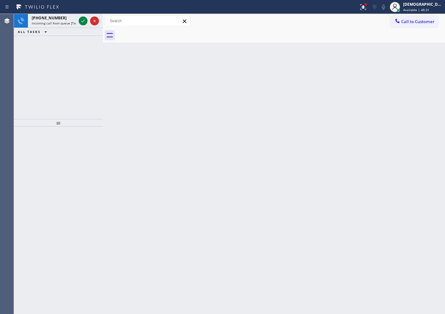
click at [26, 50] on div "[PHONE_NUMBER] Incoming call from queue [Test] All ALL TASKS ALL TASKS ACTIVE T…" at bounding box center [58, 66] width 89 height 105
click at [82, 23] on icon at bounding box center [83, 21] width 8 height 8
drag, startPoint x: 20, startPoint y: 98, endPoint x: 38, endPoint y: 85, distance: 22.7
click at [20, 98] on div "[PHONE_NUMBER] Incoming call from queue [Test] All ALL TASKS ALL TASKS ACTIVE T…" at bounding box center [58, 66] width 89 height 105
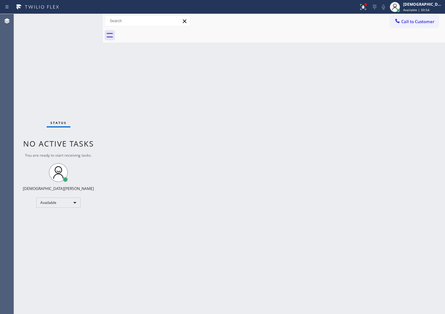
click at [79, 21] on div "Status No active tasks You are ready to start receiving tasks. Christian Cinco …" at bounding box center [58, 164] width 89 height 300
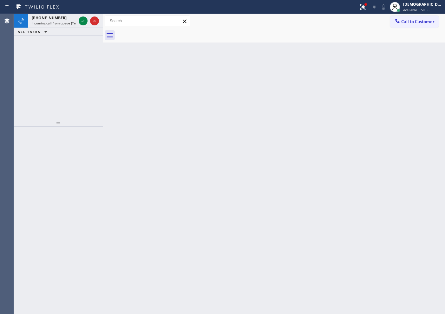
click at [79, 21] on div at bounding box center [83, 21] width 9 height 8
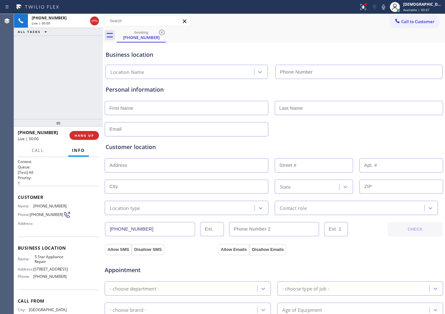
type input "[PHONE_NUMBER]"
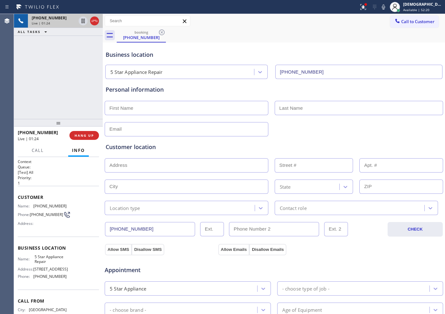
click at [77, 19] on div "[PHONE_NUMBER] Live | 01:24" at bounding box center [52, 21] width 49 height 14
click at [38, 66] on div "[PHONE_NUMBER] Live | 01:27 ALL TASKS ALL TASKS ACTIVE TASKS TASKS IN WRAP UP" at bounding box center [58, 66] width 89 height 105
click at [83, 21] on icon at bounding box center [83, 21] width 8 height 8
click at [84, 19] on icon at bounding box center [83, 21] width 4 height 4
click at [92, 21] on icon at bounding box center [95, 21] width 8 height 8
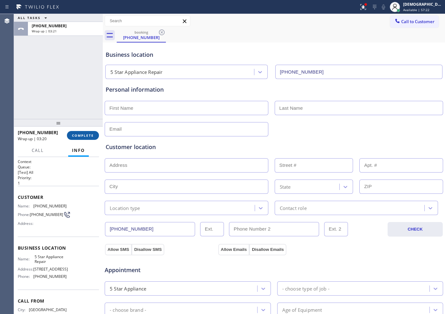
click at [82, 138] on button "COMPLETE" at bounding box center [83, 135] width 32 height 9
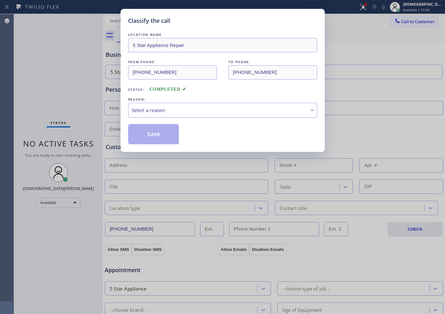
click at [143, 110] on div "Select a reason" at bounding box center [223, 110] width 182 height 7
click at [146, 132] on button "Save" at bounding box center [153, 134] width 51 height 20
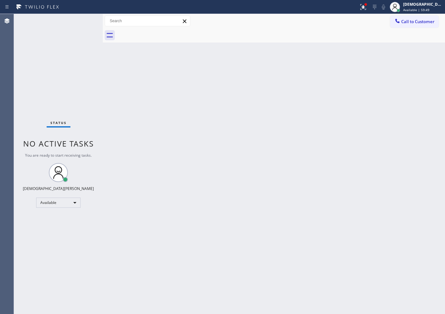
click at [36, 76] on div "Status No active tasks You are ready to start receiving tasks. Christian Cinco …" at bounding box center [58, 164] width 89 height 300
click at [81, 23] on div "Status No active tasks You are ready to start receiving tasks. Christian Cinco …" at bounding box center [58, 164] width 89 height 300
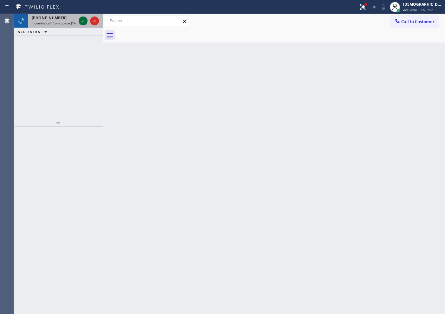
click at [81, 23] on icon at bounding box center [83, 21] width 8 height 8
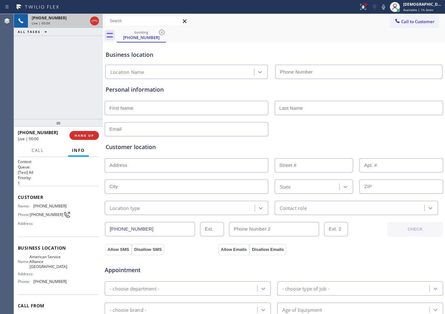
type input "[PHONE_NUMBER]"
click at [96, 18] on icon at bounding box center [95, 21] width 8 height 8
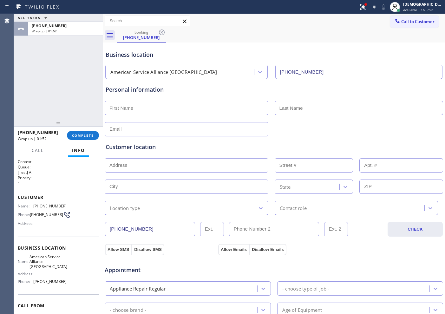
click at [31, 57] on div "ALL TASKS ALL TASKS ACTIVE TASKS TASKS IN WRAP UP [PHONE_NUMBER] Wrap up | 01:52" at bounding box center [58, 66] width 89 height 105
click at [87, 142] on div "[PHONE_NUMBER] Wrap up | 01:53 COMPLETE" at bounding box center [58, 135] width 81 height 16
click at [86, 141] on div "[PHONE_NUMBER] Wrap up | 01:53 COMPLETE" at bounding box center [58, 135] width 81 height 16
click at [84, 135] on span "COMPLETE" at bounding box center [83, 135] width 22 height 4
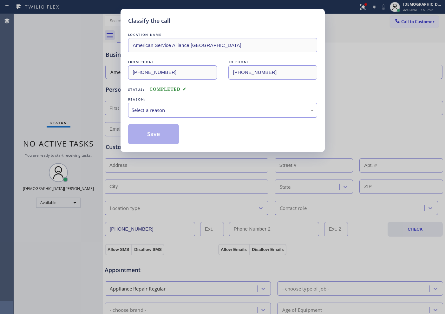
click at [133, 110] on div "Select a reason" at bounding box center [223, 110] width 182 height 7
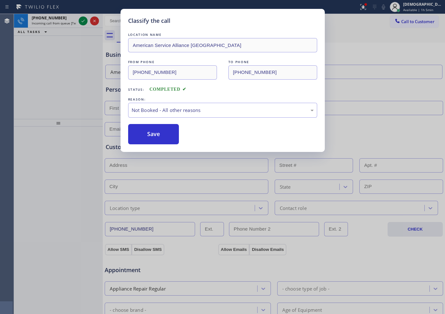
click at [141, 135] on button "Save" at bounding box center [153, 134] width 51 height 20
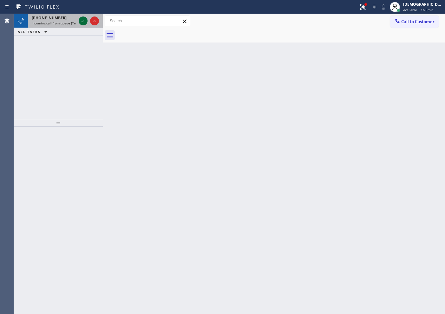
click at [77, 21] on div "[PHONE_NUMBER] Incoming call from queue [Test] All" at bounding box center [58, 21] width 89 height 14
click at [79, 22] on div at bounding box center [83, 21] width 9 height 8
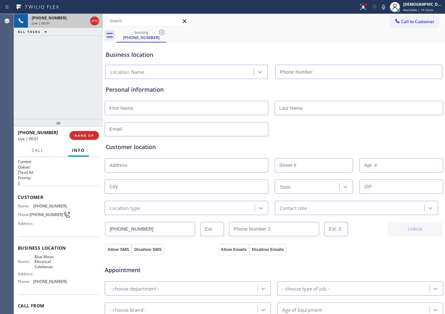
type input "[PHONE_NUMBER]"
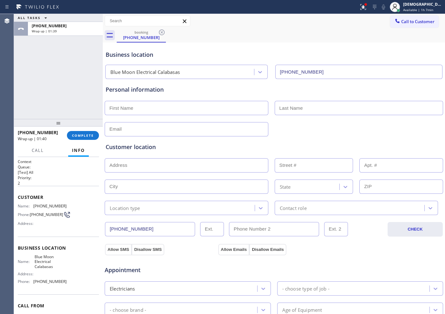
click at [28, 92] on div "ALL TASKS ALL TASKS ACTIVE TASKS TASKS IN WRAP UP [PHONE_NUMBER] Wrap up | 01:39" at bounding box center [58, 66] width 89 height 105
click at [78, 138] on button "COMPLETE" at bounding box center [83, 135] width 32 height 9
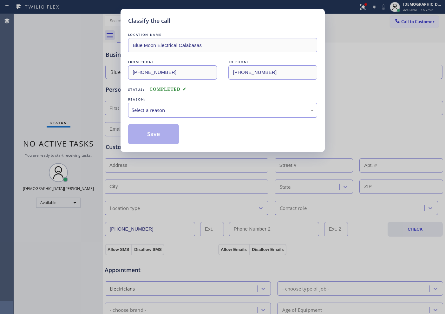
click at [142, 117] on div "Select a reason" at bounding box center [222, 110] width 189 height 15
click at [144, 134] on button "Save" at bounding box center [153, 134] width 51 height 20
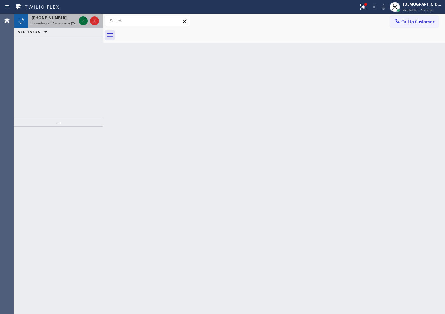
click at [83, 21] on icon at bounding box center [83, 21] width 8 height 8
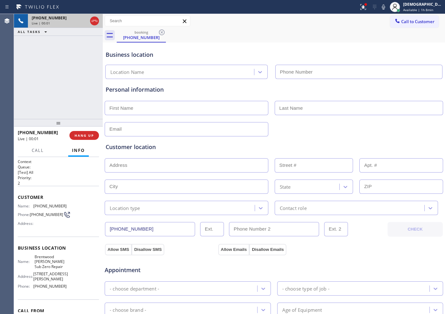
type input "[PHONE_NUMBER]"
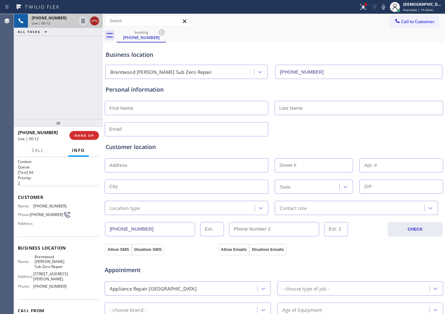
click at [93, 21] on icon at bounding box center [95, 21] width 6 height 2
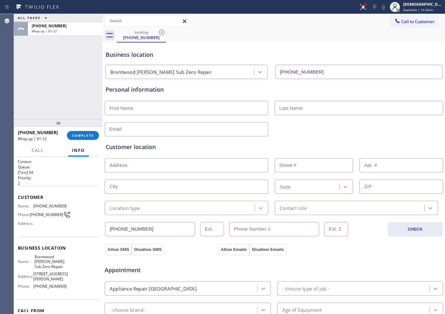
click at [39, 82] on div "ALL TASKS ALL TASKS ACTIVE TASKS TASKS IN WRAP UP [PHONE_NUMBER] Wrap up | 01:12" at bounding box center [58, 66] width 89 height 105
click at [77, 133] on button "COMPLETE" at bounding box center [83, 135] width 32 height 9
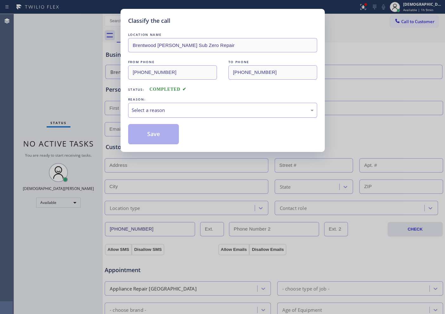
click at [166, 111] on div "Select a reason" at bounding box center [223, 110] width 182 height 7
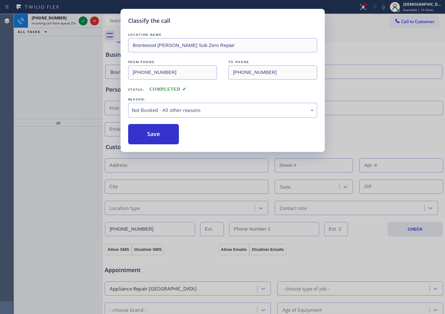
click at [151, 137] on button "Save" at bounding box center [153, 134] width 51 height 20
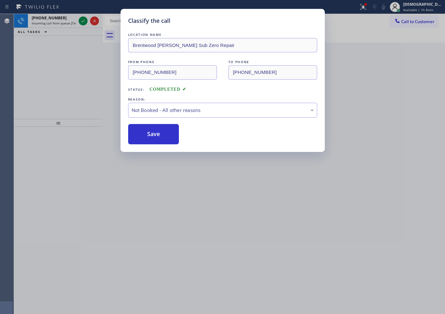
click at [82, 19] on div "Classify the call LOCATION NAME Sub Zero Refrigerator Repair [GEOGRAPHIC_DATA] …" at bounding box center [229, 164] width 431 height 300
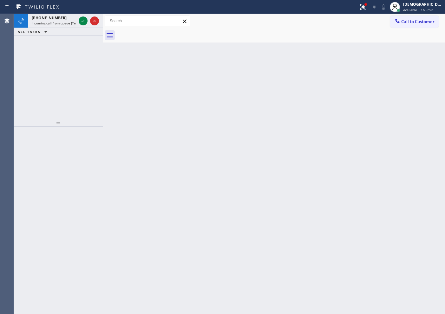
click at [82, 19] on icon at bounding box center [83, 21] width 8 height 8
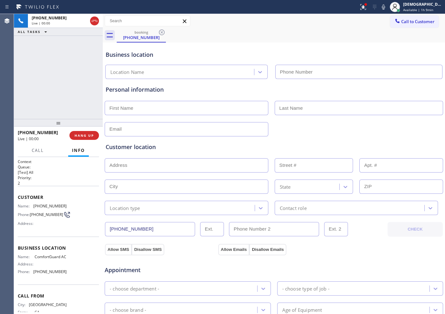
type input "[PHONE_NUMBER]"
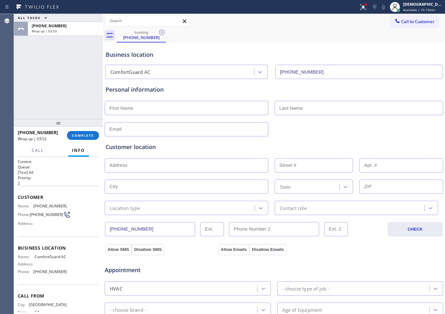
drag, startPoint x: 31, startPoint y: 93, endPoint x: 43, endPoint y: 105, distance: 16.6
click at [31, 93] on div "ALL TASKS ALL TASKS ACTIVE TASKS TASKS IN WRAP UP [PHONE_NUMBER] Wrap up | 03:53" at bounding box center [58, 66] width 89 height 105
click at [87, 137] on span "COMPLETE" at bounding box center [83, 135] width 22 height 4
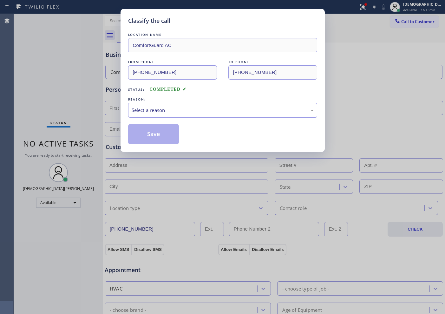
click at [158, 110] on div "Select a reason" at bounding box center [223, 110] width 182 height 7
click at [153, 135] on button "Save" at bounding box center [153, 134] width 51 height 20
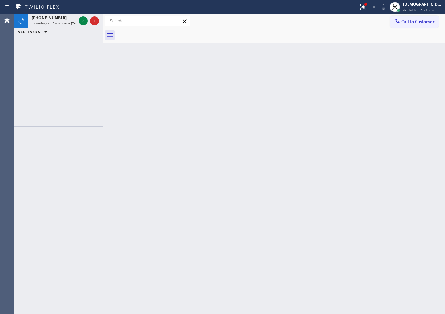
click at [26, 76] on div "[PHONE_NUMBER] Incoming call from queue [Test] All ALL TASKS ALL TASKS ACTIVE T…" at bounding box center [58, 66] width 89 height 105
click at [79, 21] on icon at bounding box center [83, 21] width 8 height 8
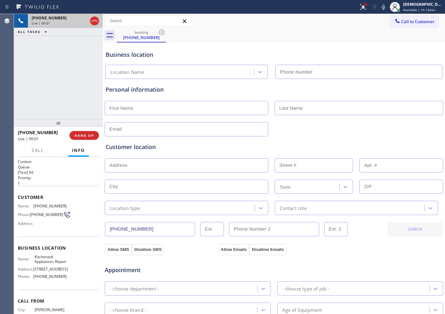
type input "[PHONE_NUMBER]"
click at [98, 19] on div at bounding box center [94, 21] width 9 height 8
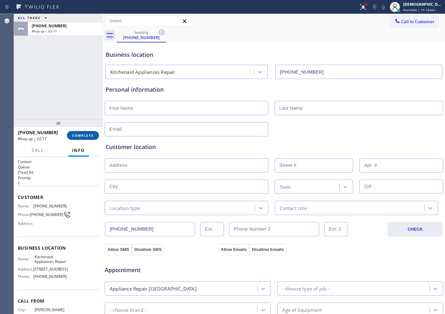
click at [84, 137] on span "COMPLETE" at bounding box center [83, 135] width 22 height 4
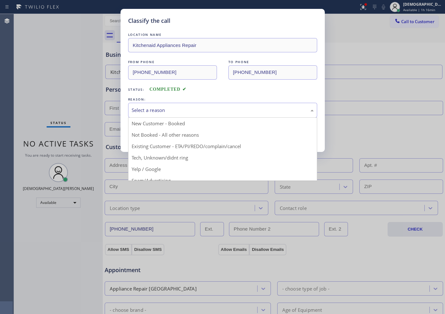
click at [145, 115] on div "Select a reason" at bounding box center [222, 110] width 189 height 15
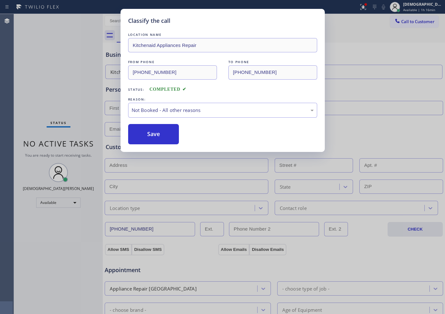
click at [145, 132] on button "Save" at bounding box center [153, 134] width 51 height 20
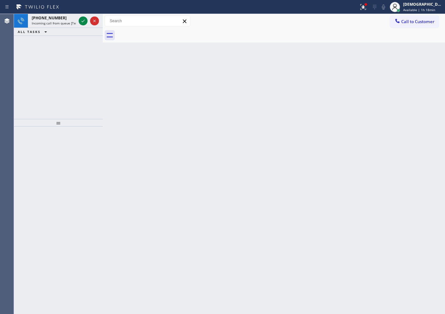
click at [35, 55] on div "[PHONE_NUMBER] Incoming call from queue [Test] All ALL TASKS ALL TASKS ACTIVE T…" at bounding box center [58, 66] width 89 height 105
click at [82, 20] on icon at bounding box center [83, 21] width 8 height 8
click at [82, 19] on icon at bounding box center [83, 21] width 8 height 8
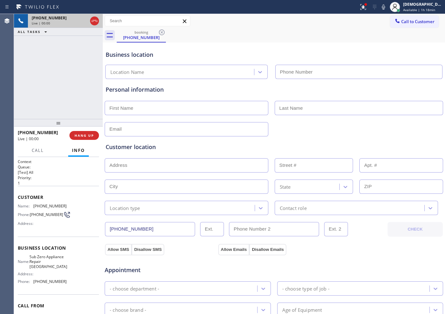
type input "[PHONE_NUMBER]"
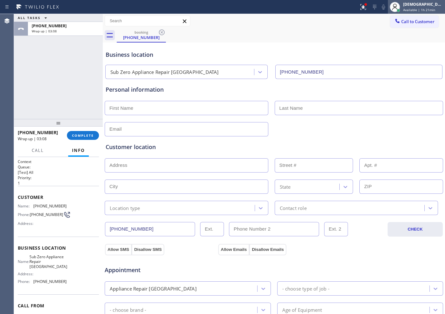
click at [356, 6] on div "[DEMOGRAPHIC_DATA][PERSON_NAME]" at bounding box center [423, 4] width 40 height 5
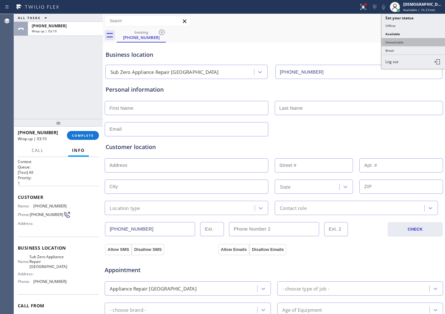
click at [356, 39] on button "Unavailable" at bounding box center [413, 42] width 63 height 8
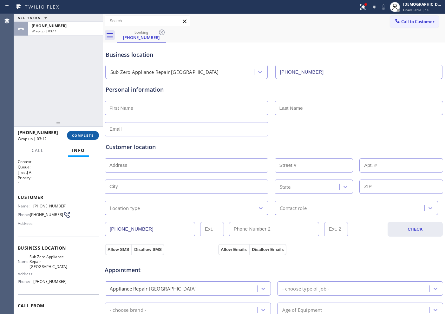
click at [90, 137] on span "COMPLETE" at bounding box center [83, 135] width 22 height 4
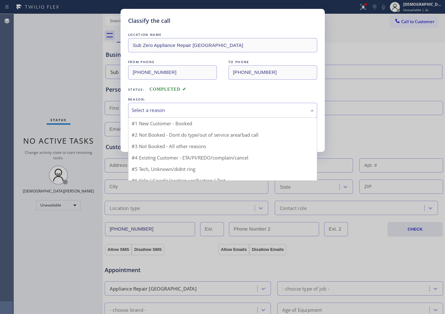
click at [147, 109] on div "Select a reason" at bounding box center [223, 110] width 182 height 7
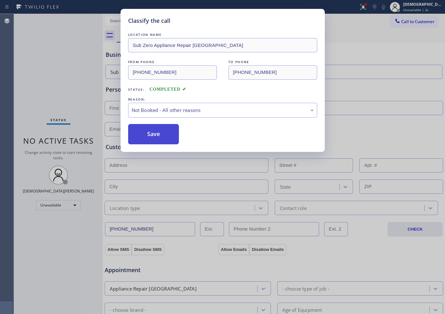
click at [142, 135] on button "Save" at bounding box center [153, 134] width 51 height 20
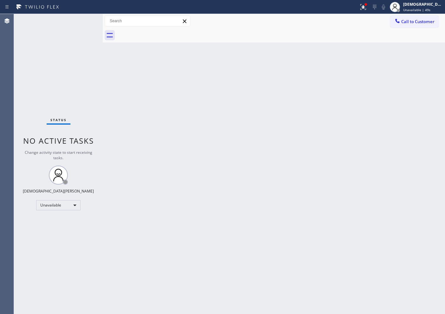
click at [37, 104] on div "Status No active tasks Change activity state to start receiving tasks. [PERSON_…" at bounding box center [58, 164] width 89 height 300
click at [356, 8] on span "Unavailable | 51s" at bounding box center [416, 10] width 27 height 4
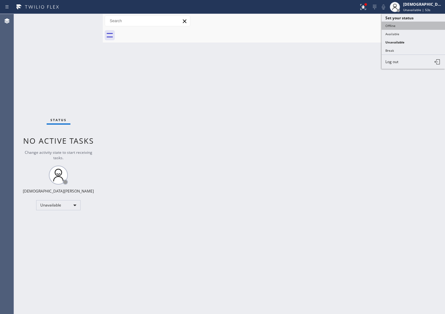
click at [356, 28] on button "Offline" at bounding box center [413, 26] width 63 height 8
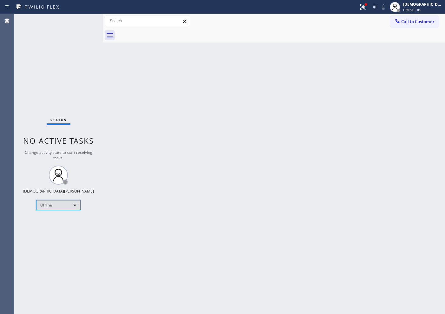
click at [69, 207] on div "Offline" at bounding box center [58, 205] width 44 height 10
drag, startPoint x: 279, startPoint y: 145, endPoint x: 444, endPoint y: 95, distance: 172.0
click at [291, 141] on div at bounding box center [222, 157] width 445 height 314
click at [356, 10] on div "Offline | 2s" at bounding box center [423, 10] width 40 height 4
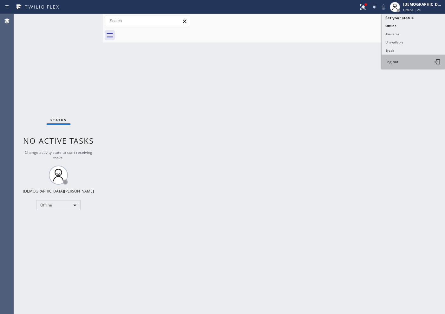
click at [356, 67] on button "Log out" at bounding box center [413, 62] width 63 height 14
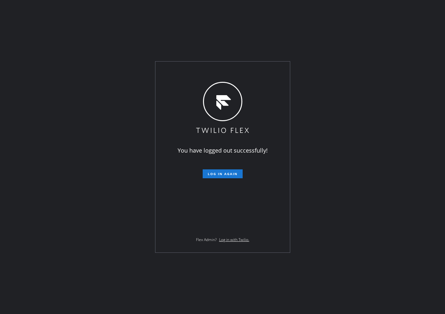
click at [19, 101] on div "You have logged out successfully! Log in again Flex Admin? Log in with Twilio." at bounding box center [222, 157] width 445 height 314
click at [71, 209] on div "You have logged out successfully! Log in again Flex Admin? Log in with Twilio." at bounding box center [222, 157] width 445 height 314
